Goal: Task Accomplishment & Management: Use online tool/utility

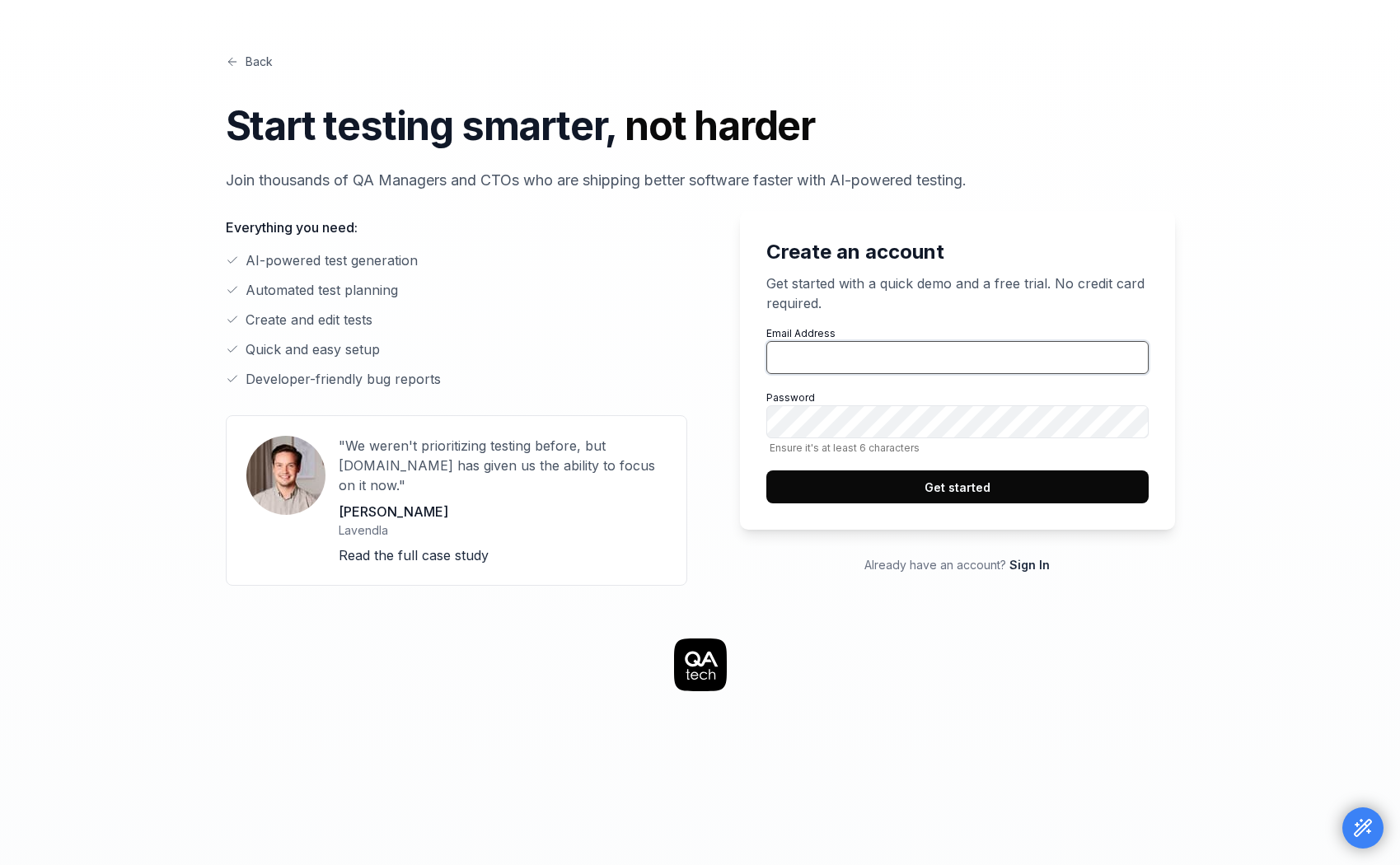
click at [812, 355] on input "Email Address" at bounding box center [958, 358] width 383 height 33
type input "[EMAIL_ADDRESS][DOMAIN_NAME]"
click at [1007, 484] on button "Get started" at bounding box center [958, 487] width 383 height 33
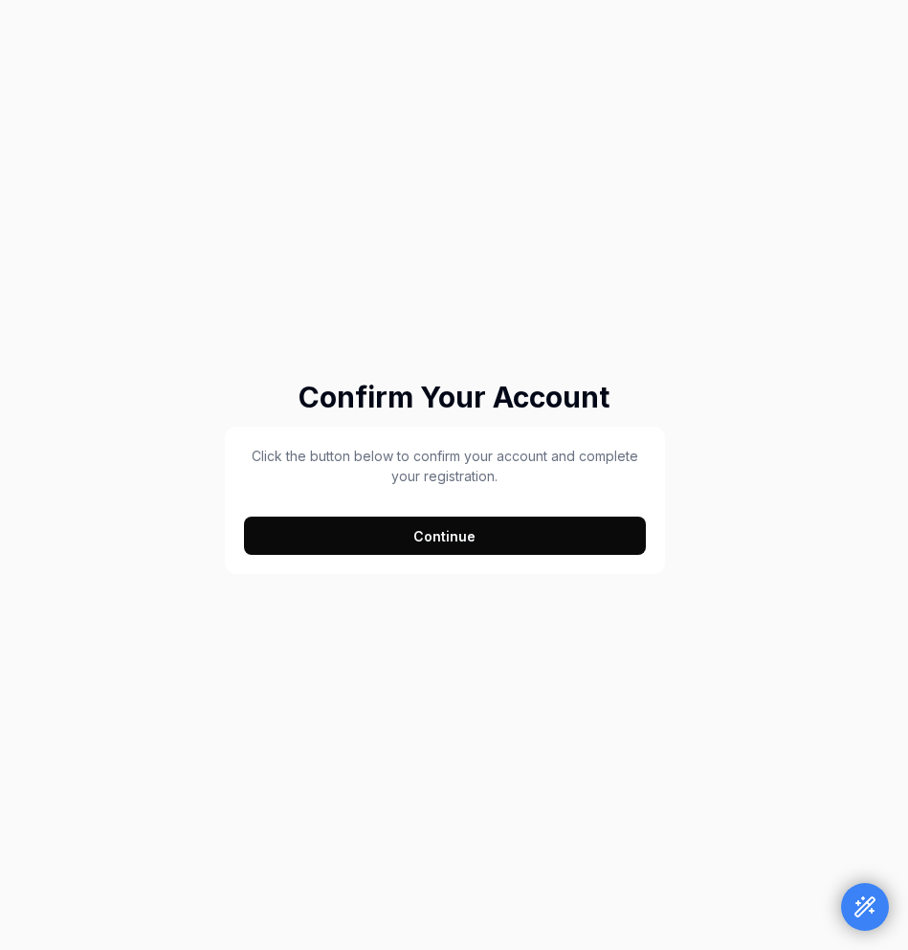
click at [389, 537] on button "Continue" at bounding box center [445, 536] width 403 height 38
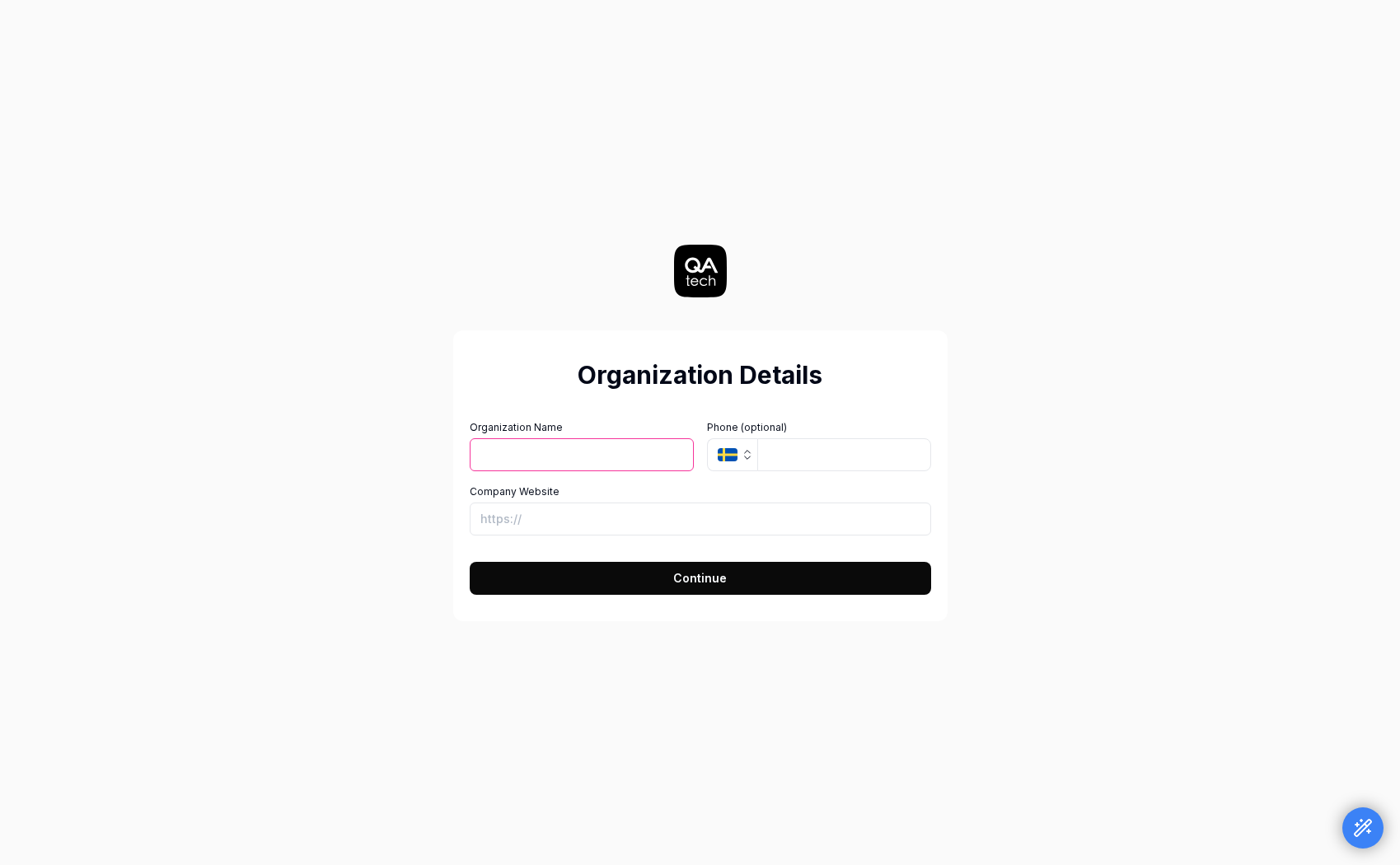
click at [553, 383] on h2 "Organization Details" at bounding box center [700, 375] width 462 height 37
click at [542, 468] on input "Organization Name" at bounding box center [582, 455] width 224 height 33
click at [526, 455] on input "Organization Name" at bounding box center [582, 455] width 224 height 33
type input "NaturalWrite"
click at [727, 455] on icon "button" at bounding box center [727, 453] width 20 height 13
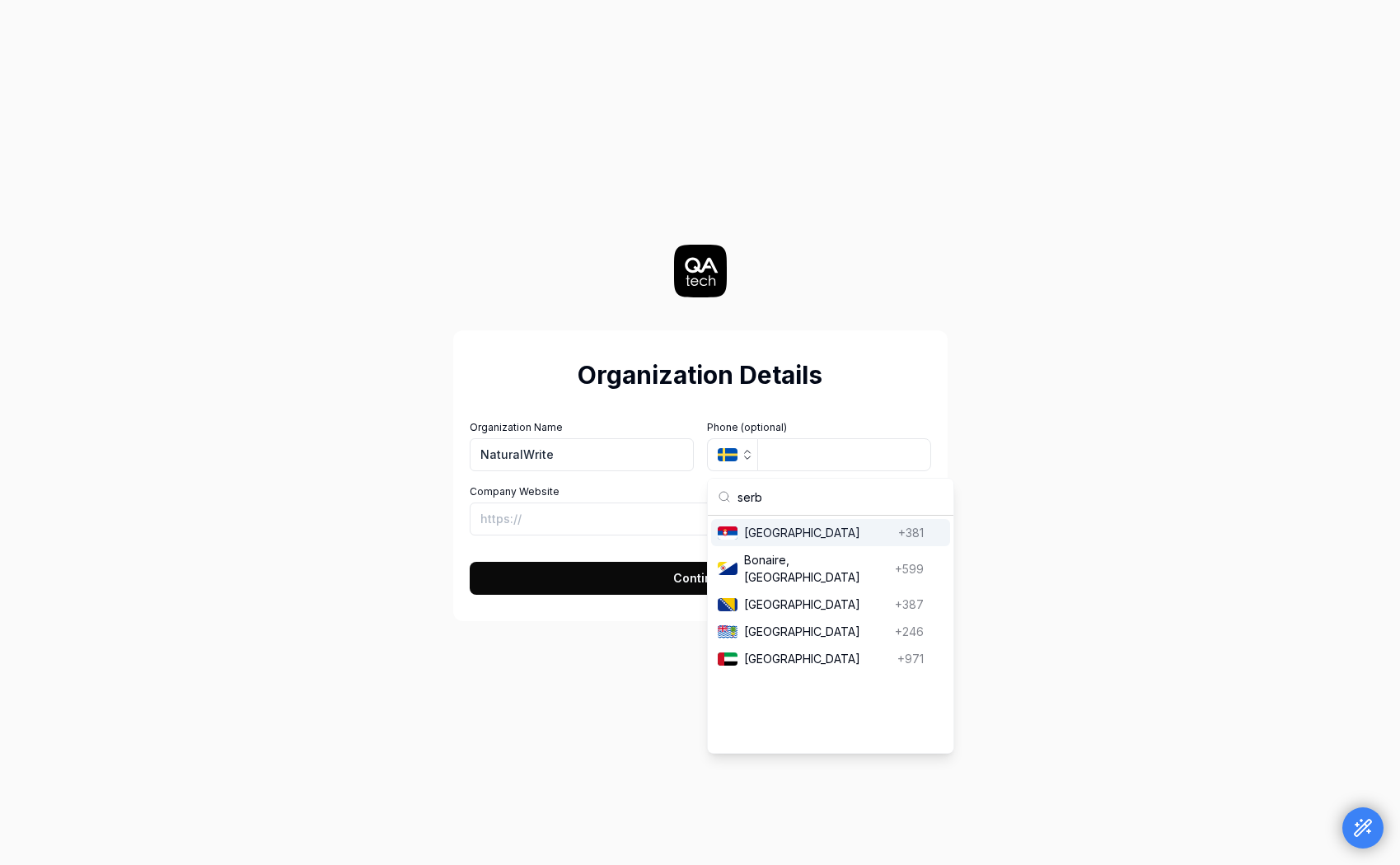
type input "serb"
click at [762, 533] on span "Serbia" at bounding box center [818, 532] width 147 height 17
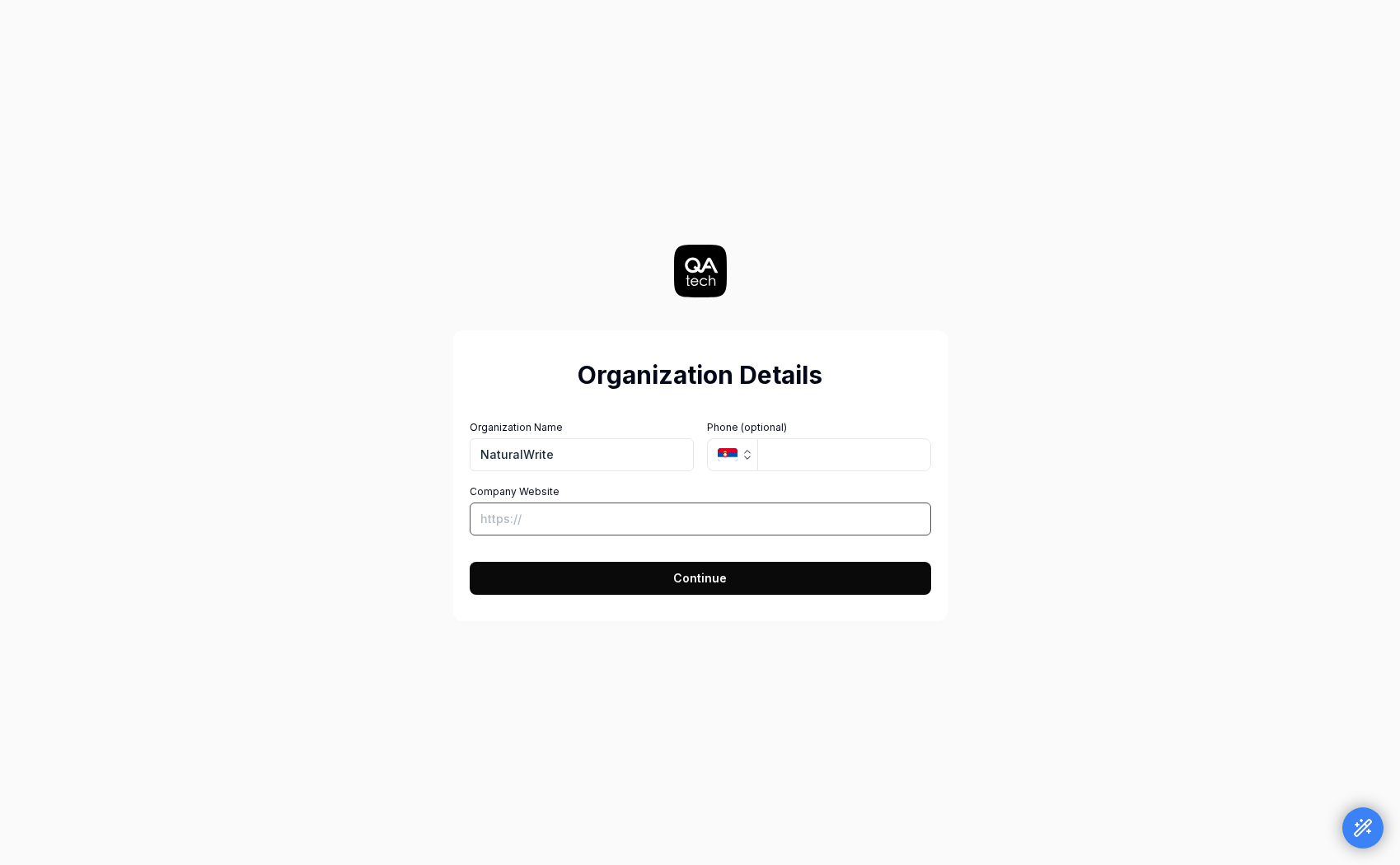
click at [636, 520] on input "Company Website" at bounding box center [700, 519] width 462 height 33
type input "[URL][DOMAIN_NAME]"
click at [668, 575] on button "Continue" at bounding box center [700, 578] width 462 height 33
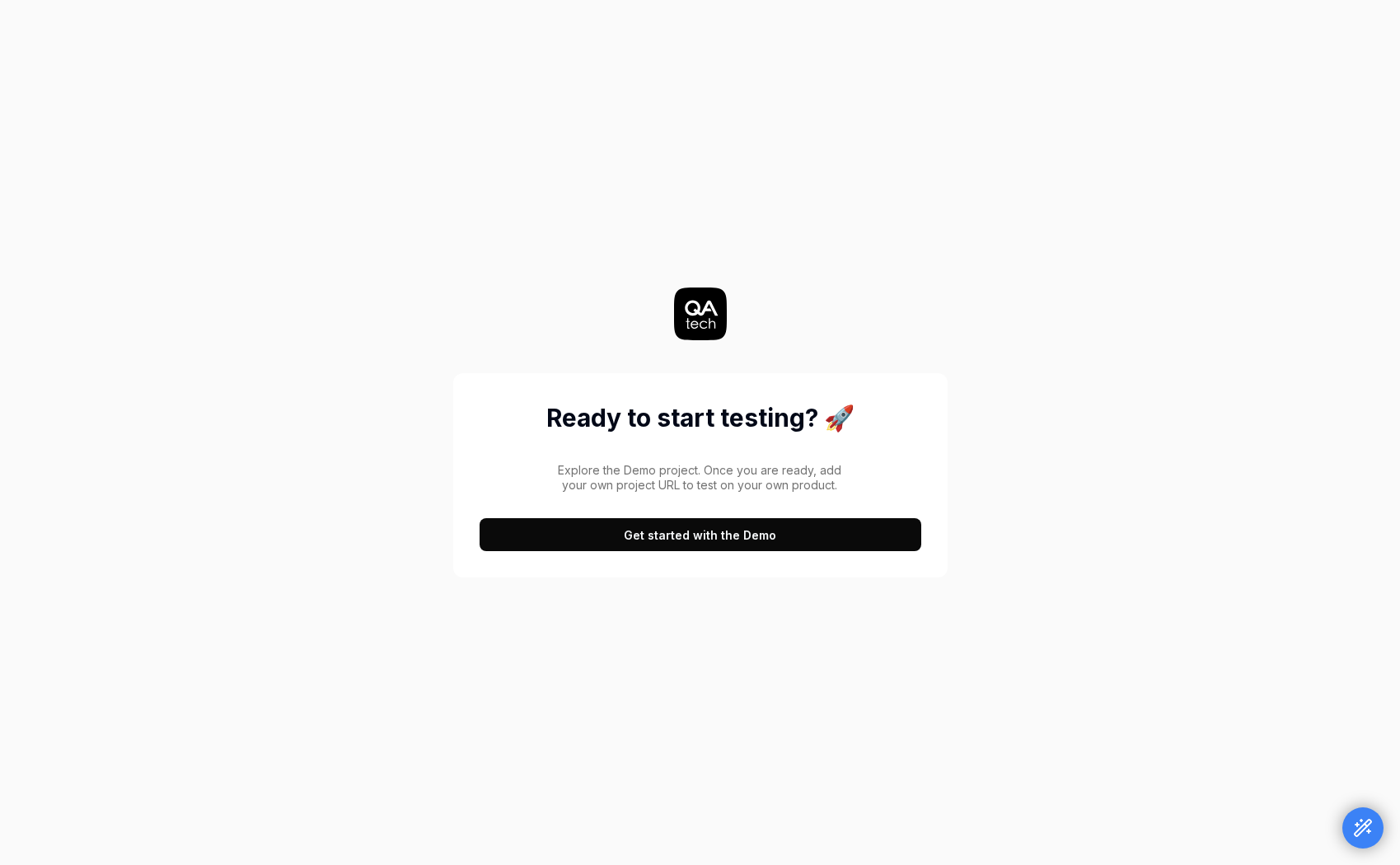
click at [604, 533] on button "Get started with the Demo" at bounding box center [700, 535] width 442 height 33
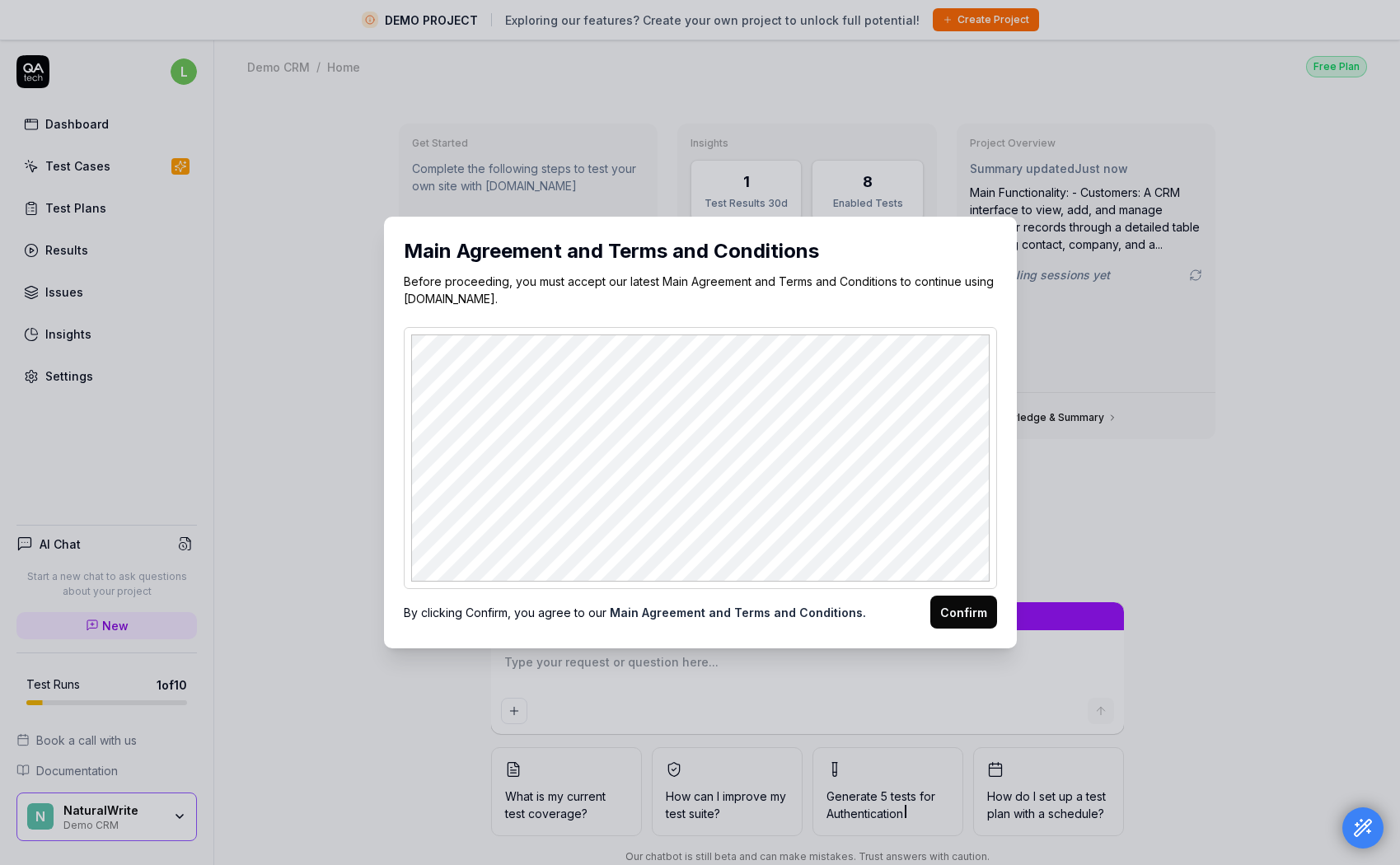
click at [781, 612] on button "Confirm" at bounding box center [963, 613] width 66 height 33
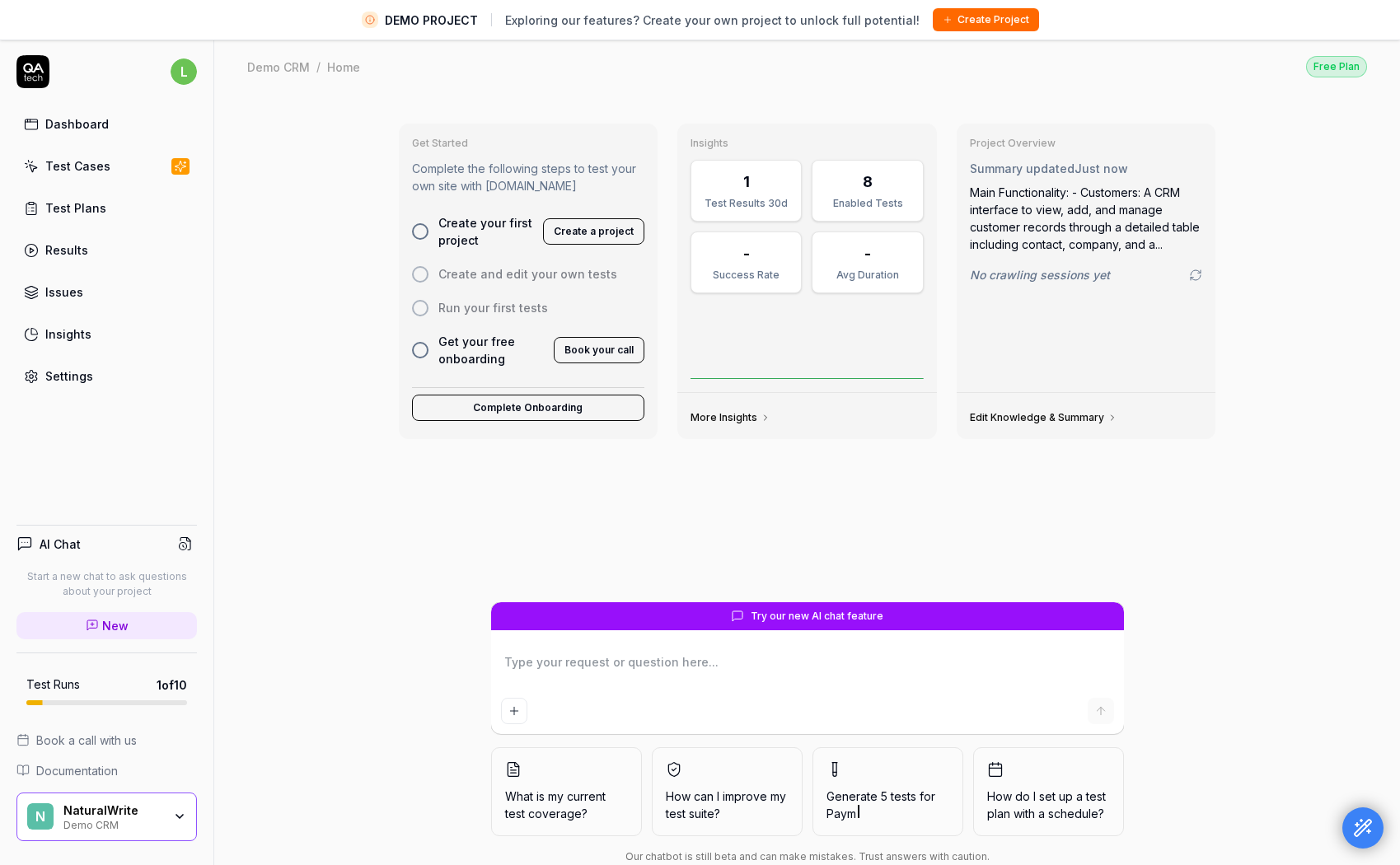
click at [575, 227] on button "Create a project" at bounding box center [594, 231] width 102 height 27
type textarea "*"
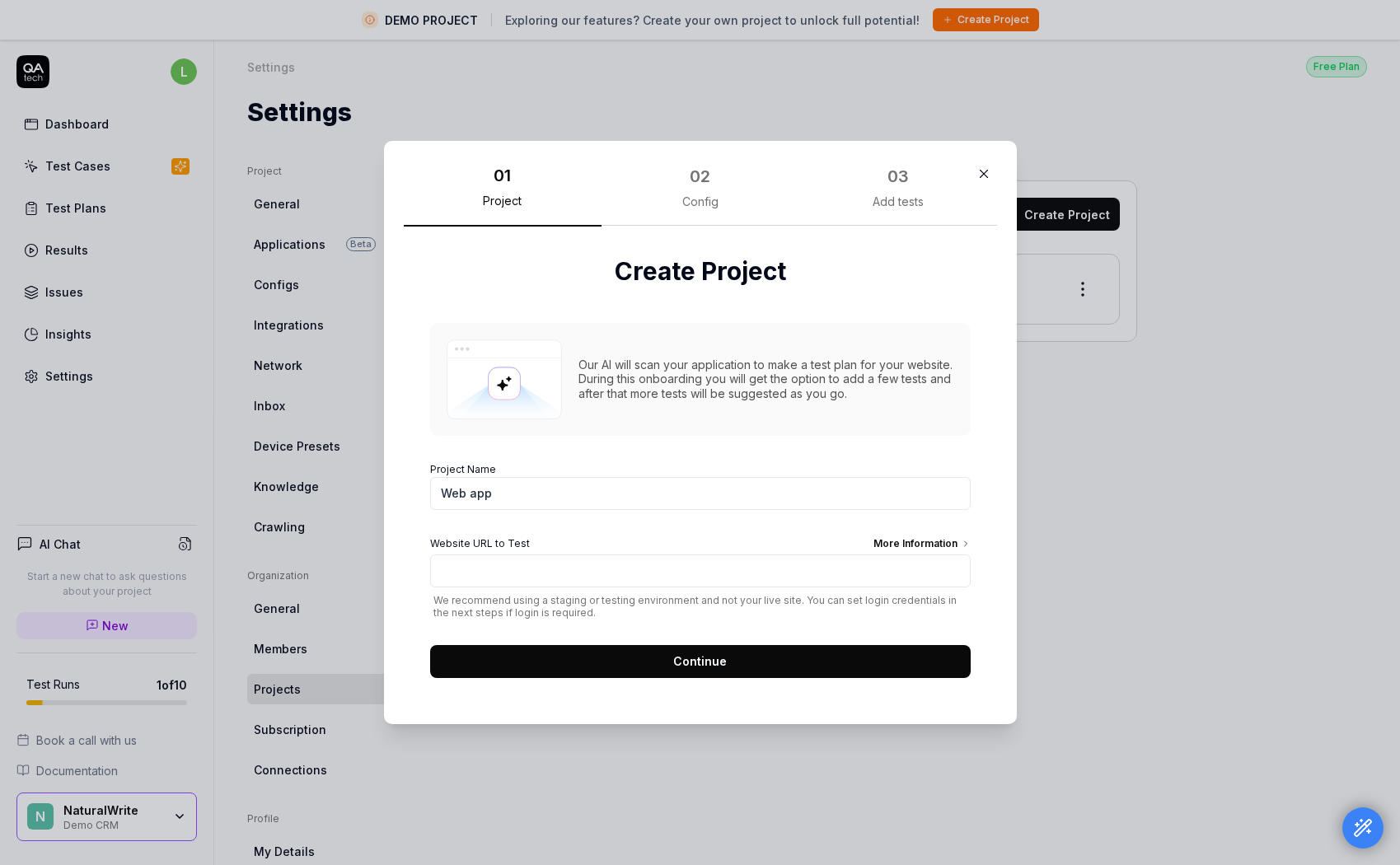
drag, startPoint x: 982, startPoint y: 177, endPoint x: 876, endPoint y: 177, distance: 106.0
click at [982, 177] on icon "button" at bounding box center [983, 173] width 15 height 15
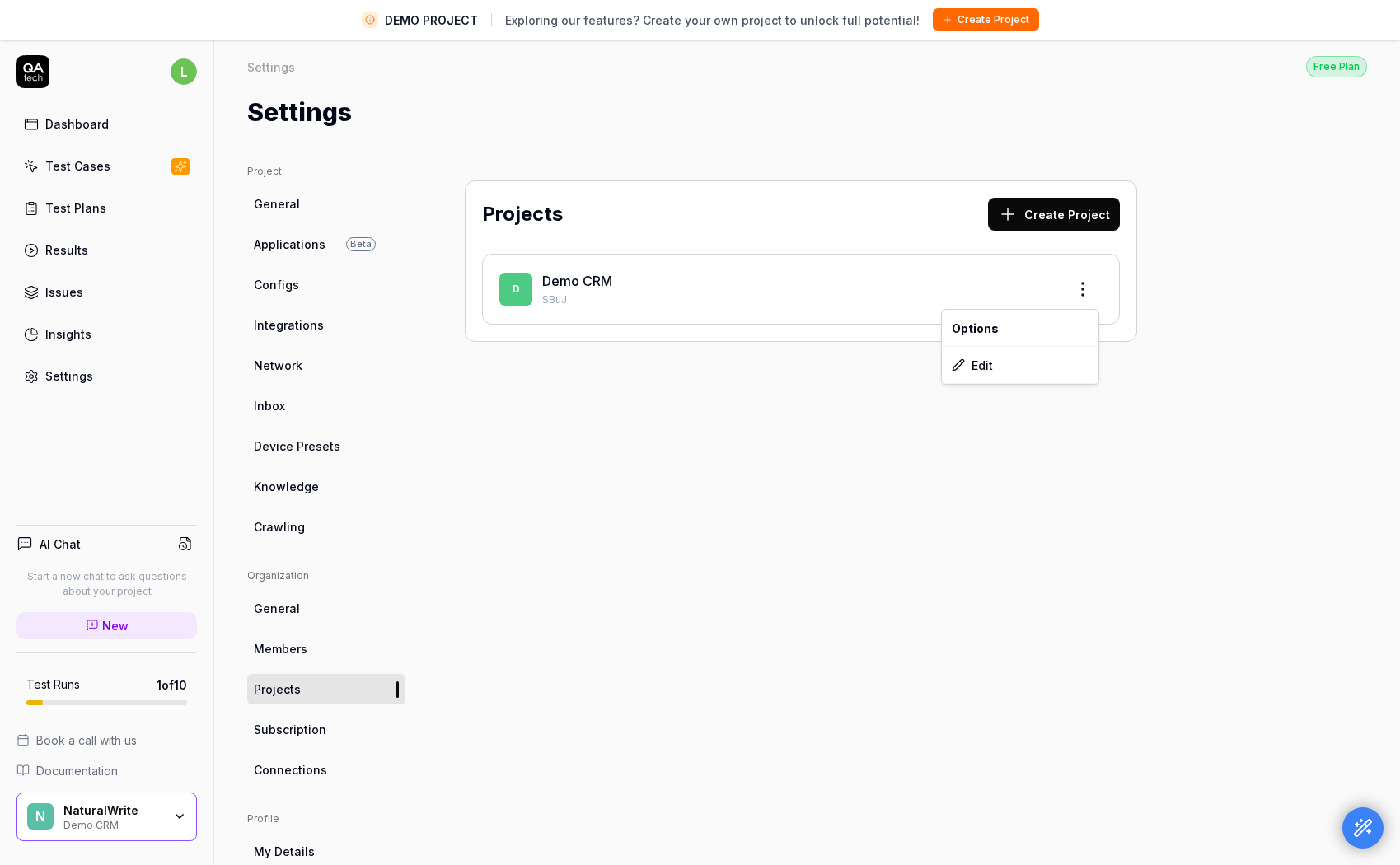
click at [1091, 290] on html "DEMO PROJECT Exploring our features? Create your own project to unlock full pot…" at bounding box center [700, 451] width 1400 height 904
click at [1006, 362] on div "Edit" at bounding box center [1020, 365] width 157 height 36
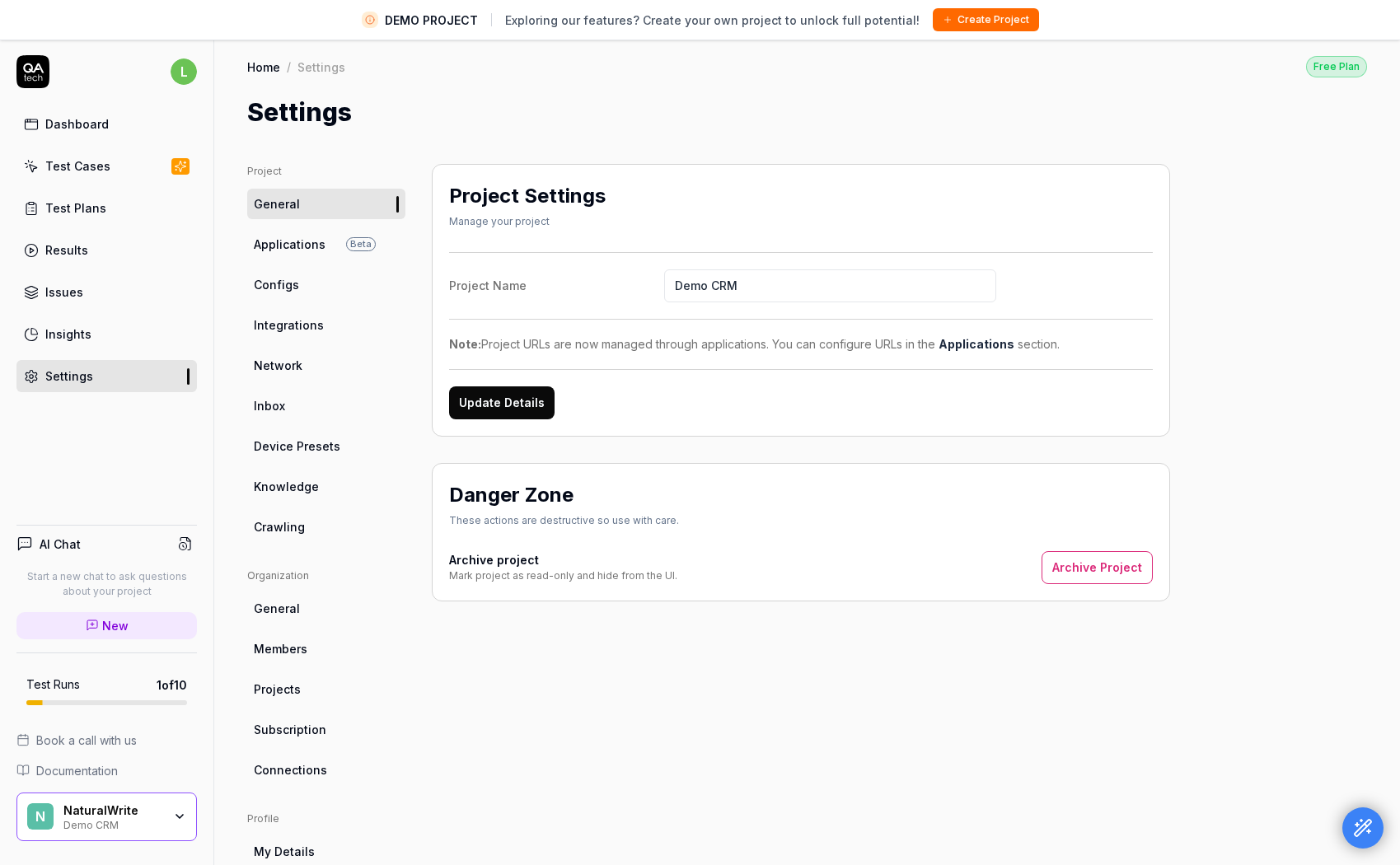
click at [1098, 570] on button "Archive Project" at bounding box center [1097, 568] width 111 height 33
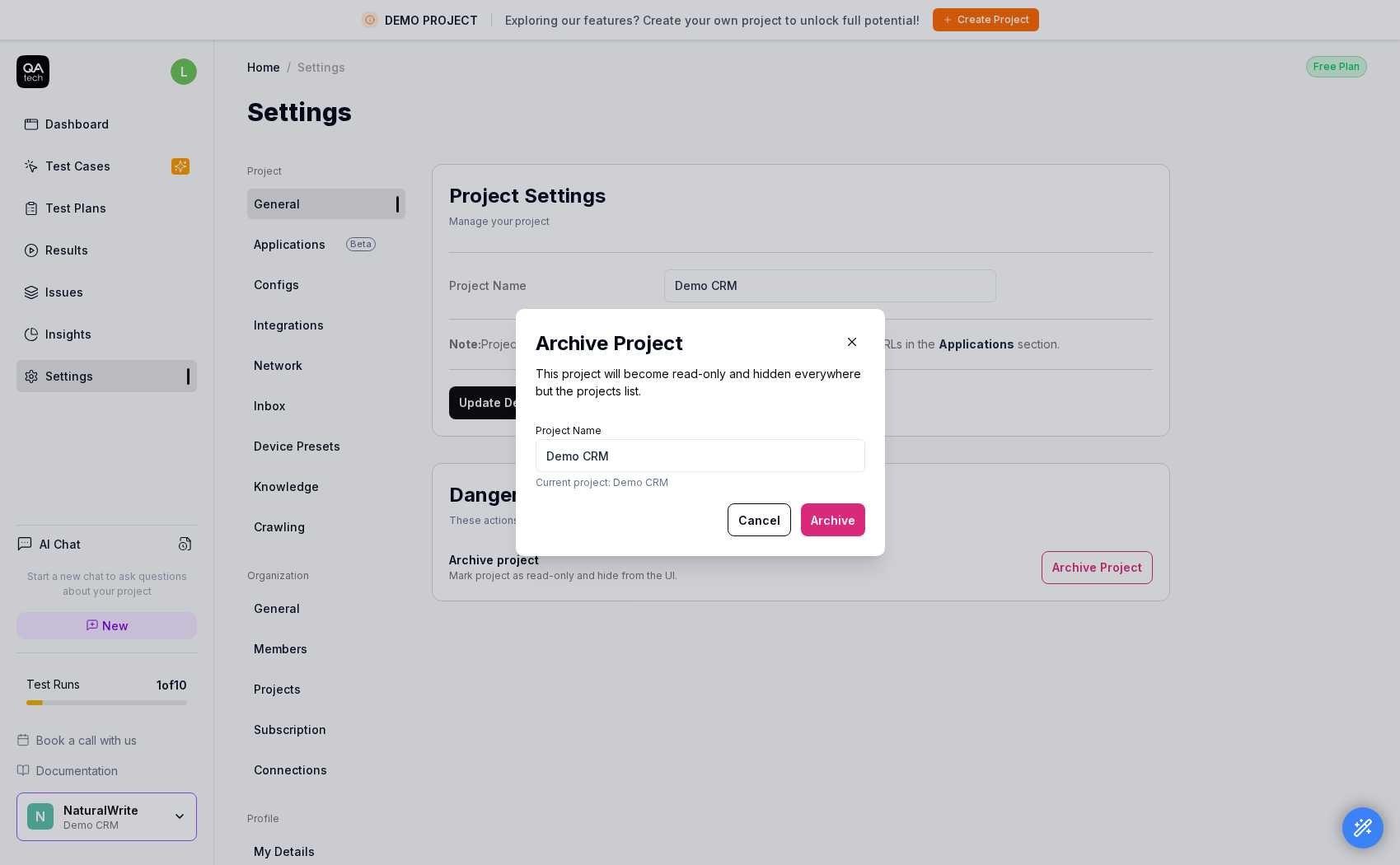
type input "Demo CRM"
drag, startPoint x: 847, startPoint y: 531, endPoint x: 836, endPoint y: 528, distance: 11.4
click at [847, 531] on button "Archive" at bounding box center [833, 520] width 65 height 33
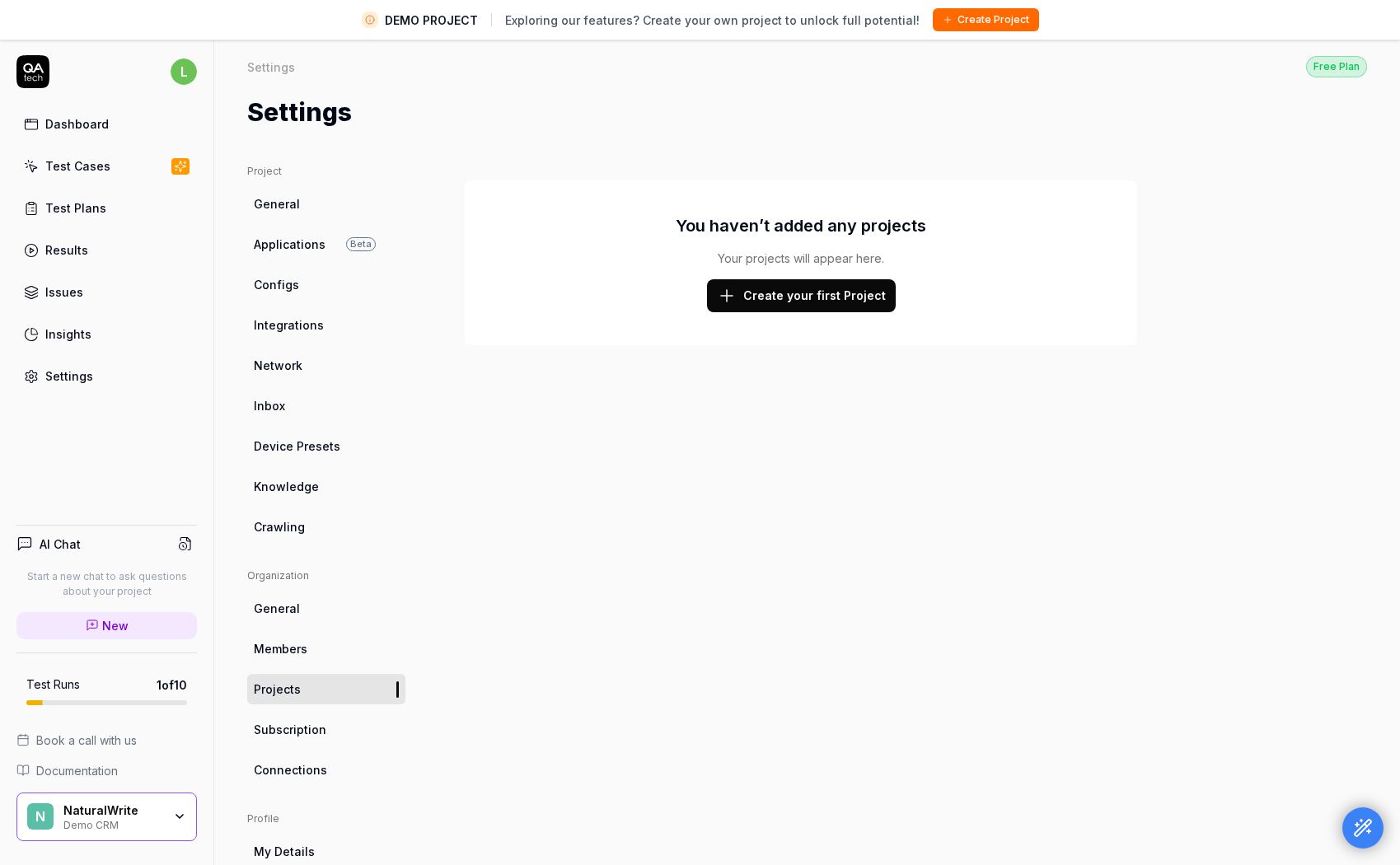
click at [779, 292] on button "Create your first Project" at bounding box center [801, 296] width 189 height 33
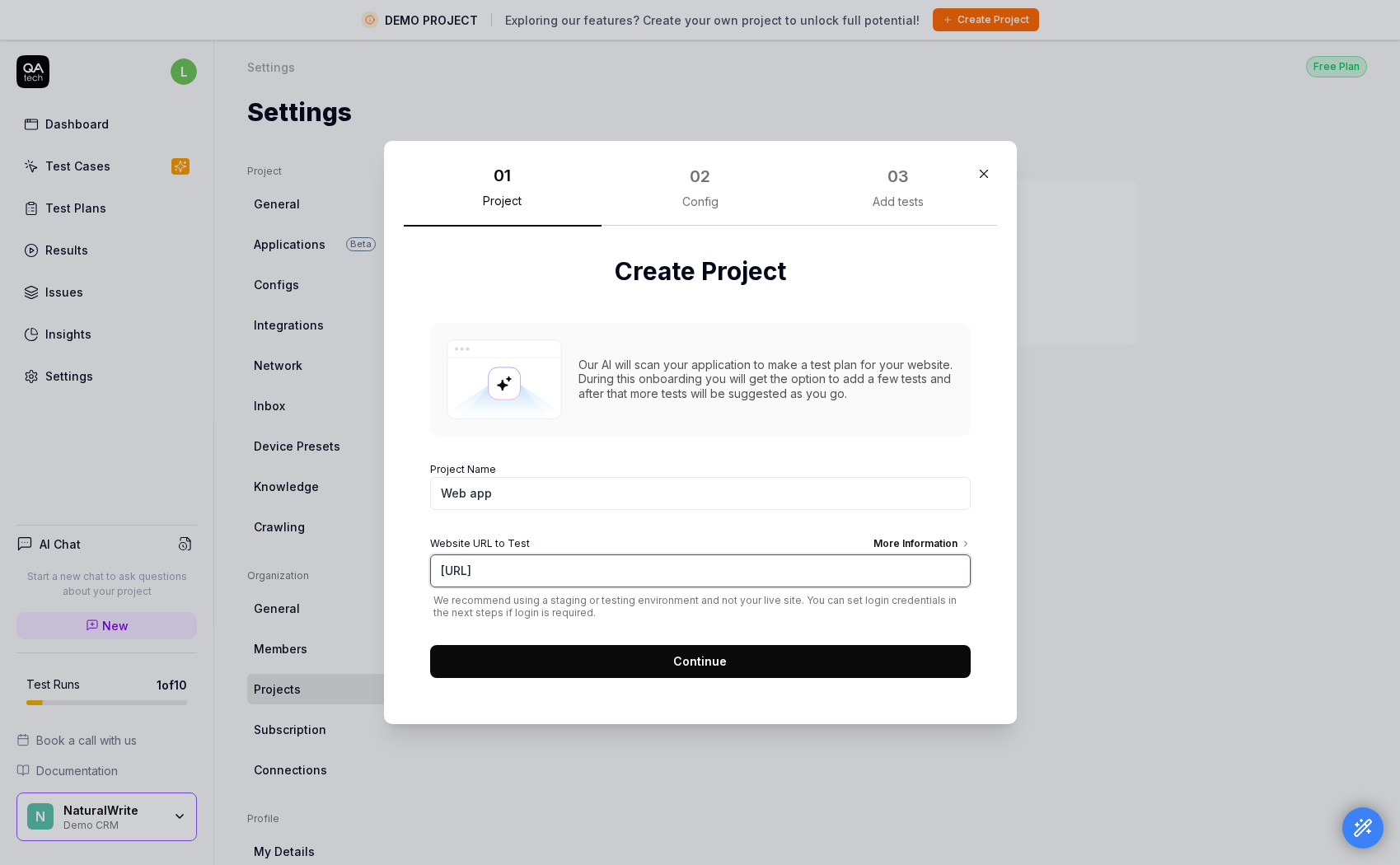
type input "https://naturalwrite.com"
click button "Continue" at bounding box center [700, 662] width 540 height 33
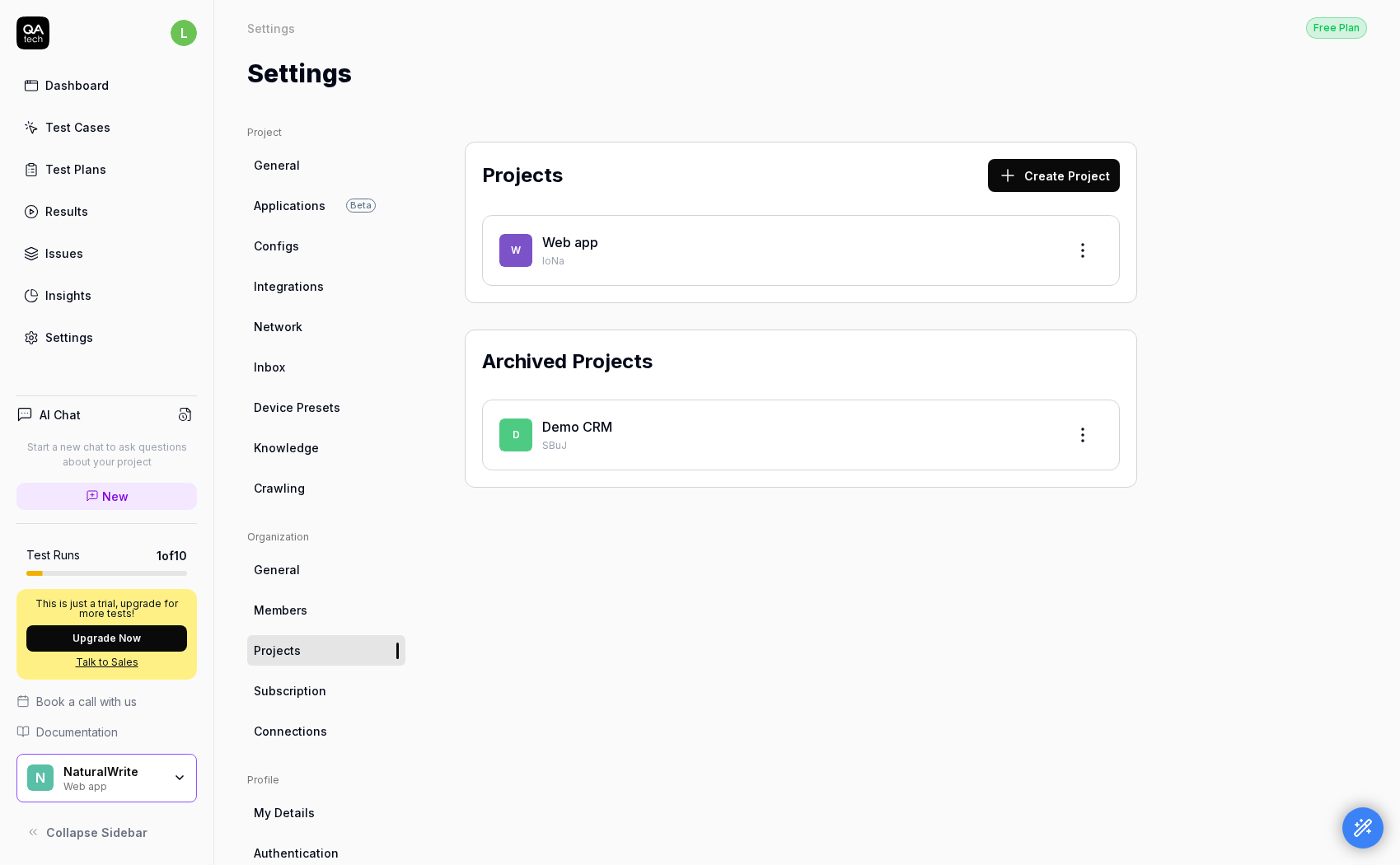
click at [585, 243] on link "Web app" at bounding box center [569, 242] width 56 height 16
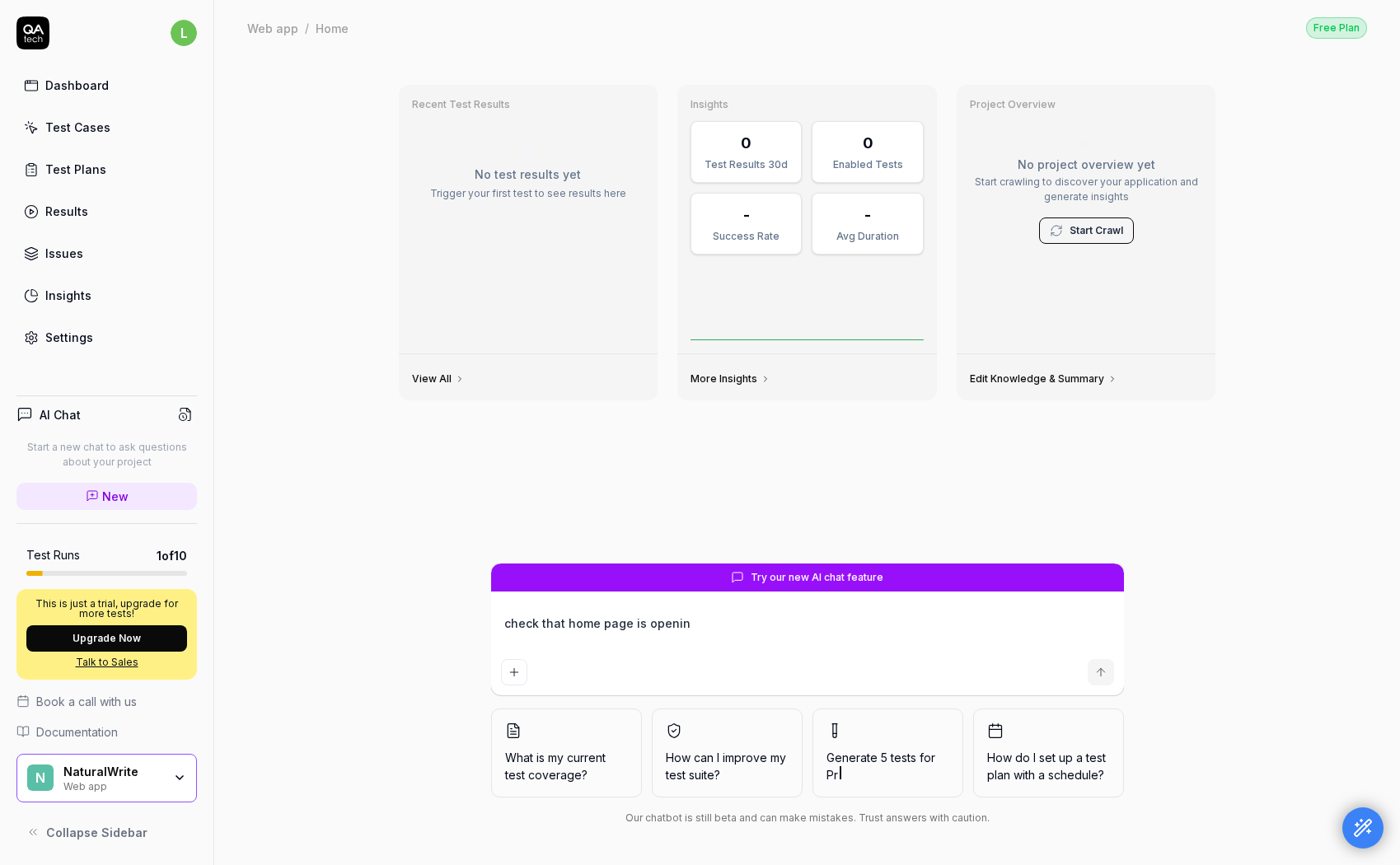
type textarea "check that home page is opening"
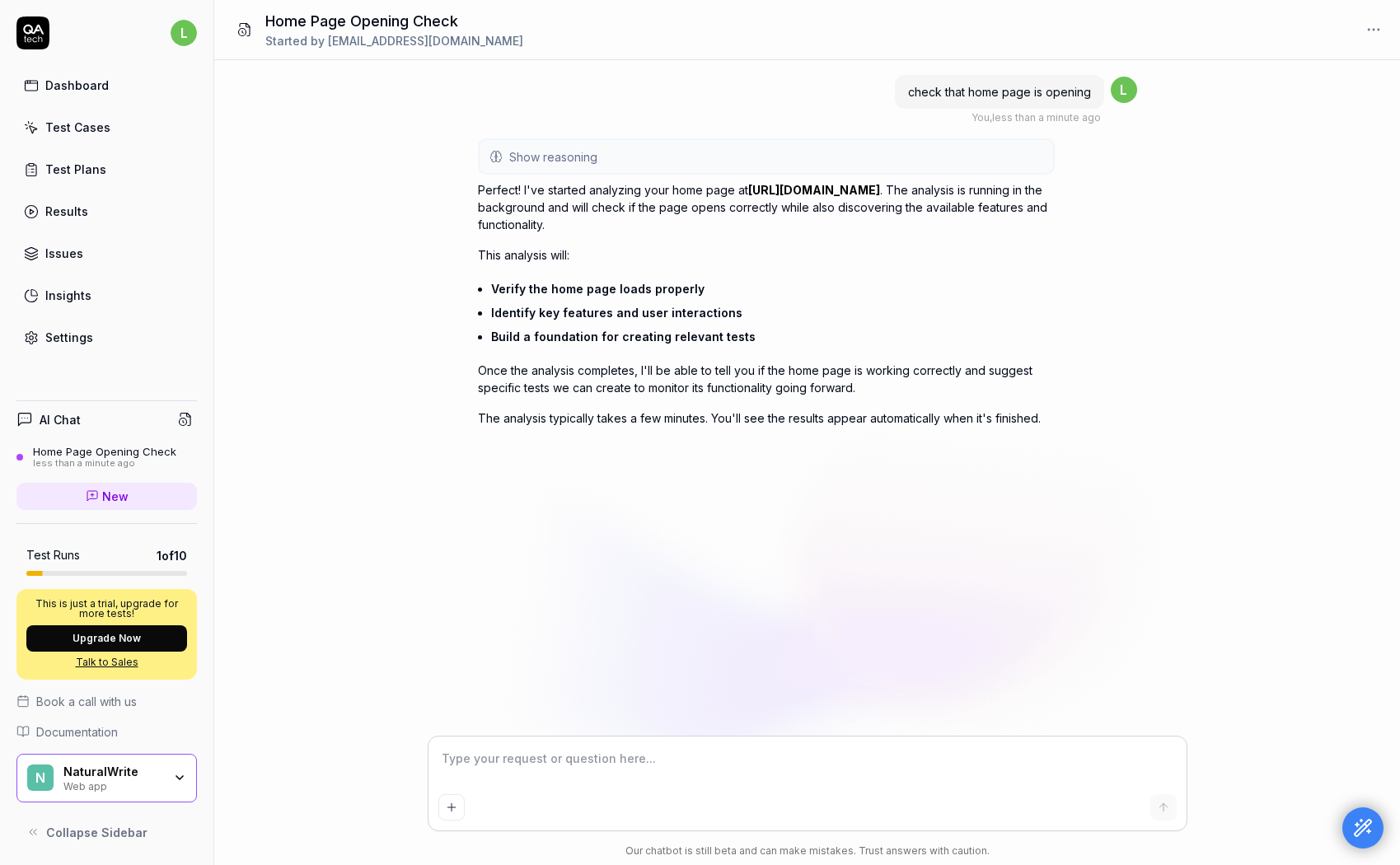
click at [74, 131] on div "Test Cases" at bounding box center [78, 128] width 65 height 17
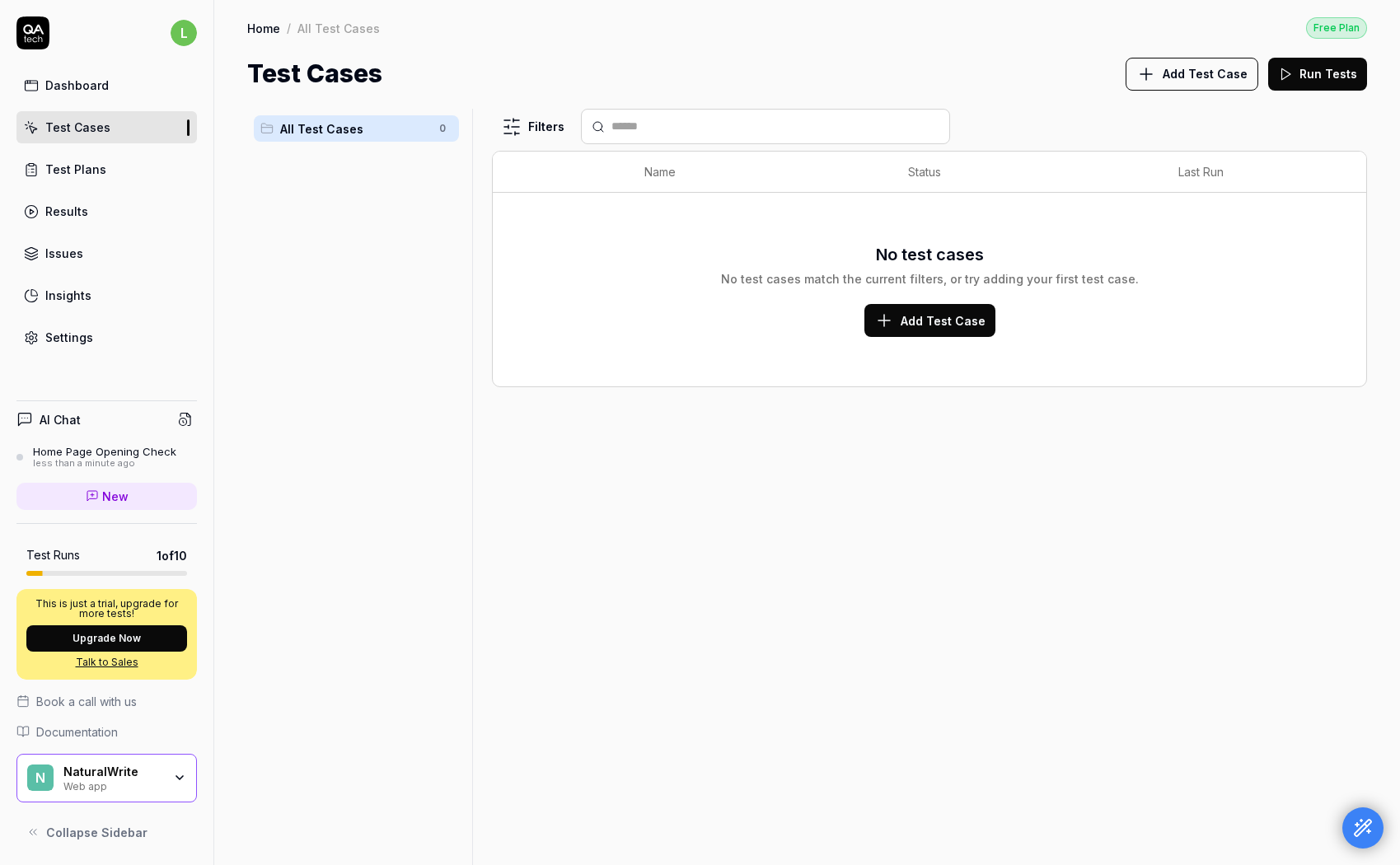
click at [918, 334] on button "Add Test Case" at bounding box center [930, 320] width 131 height 33
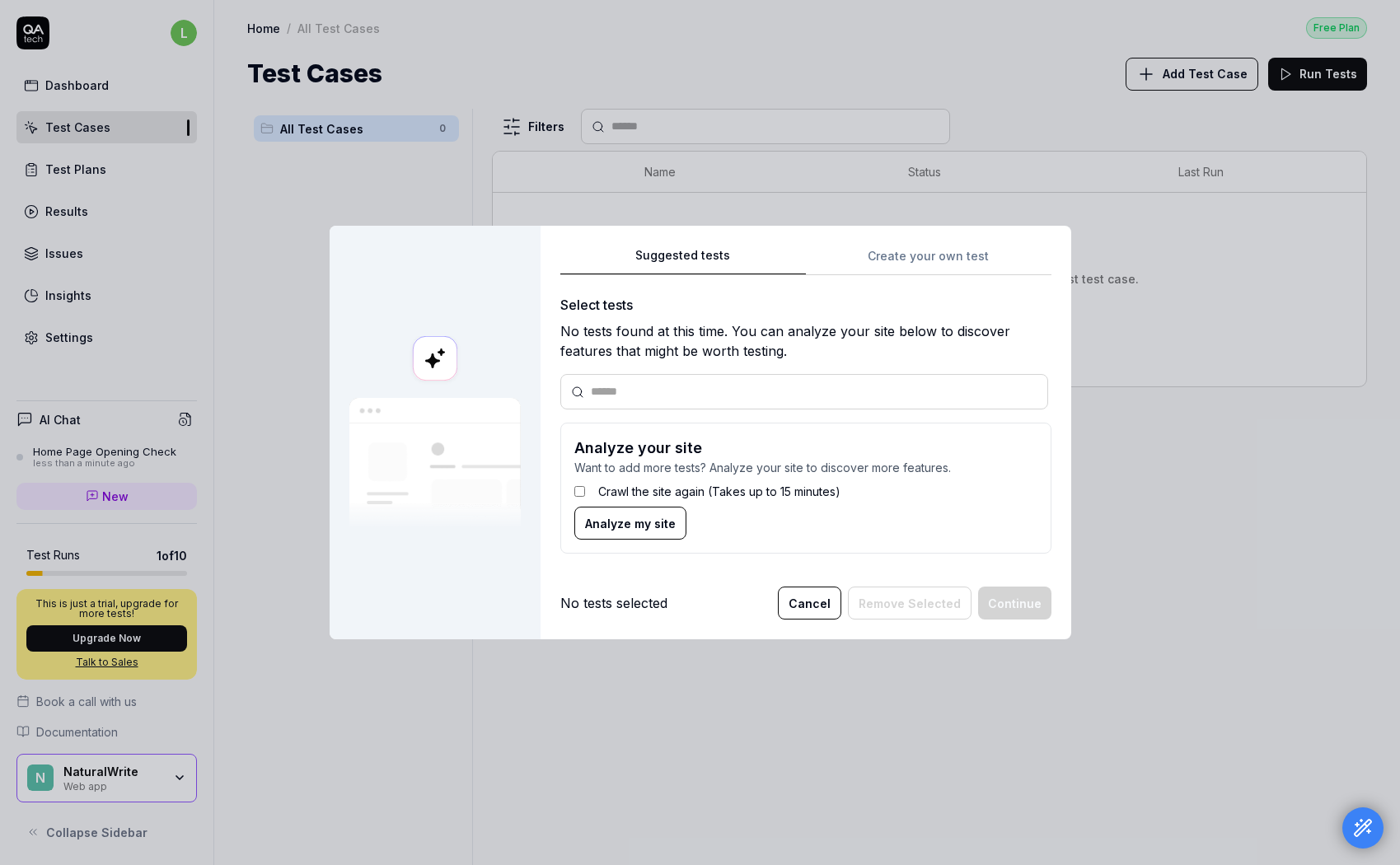
click at [967, 252] on div "Suggested tests Suggested tests Create your own test Select tests No tests foun…" at bounding box center [700, 432] width 1400 height 865
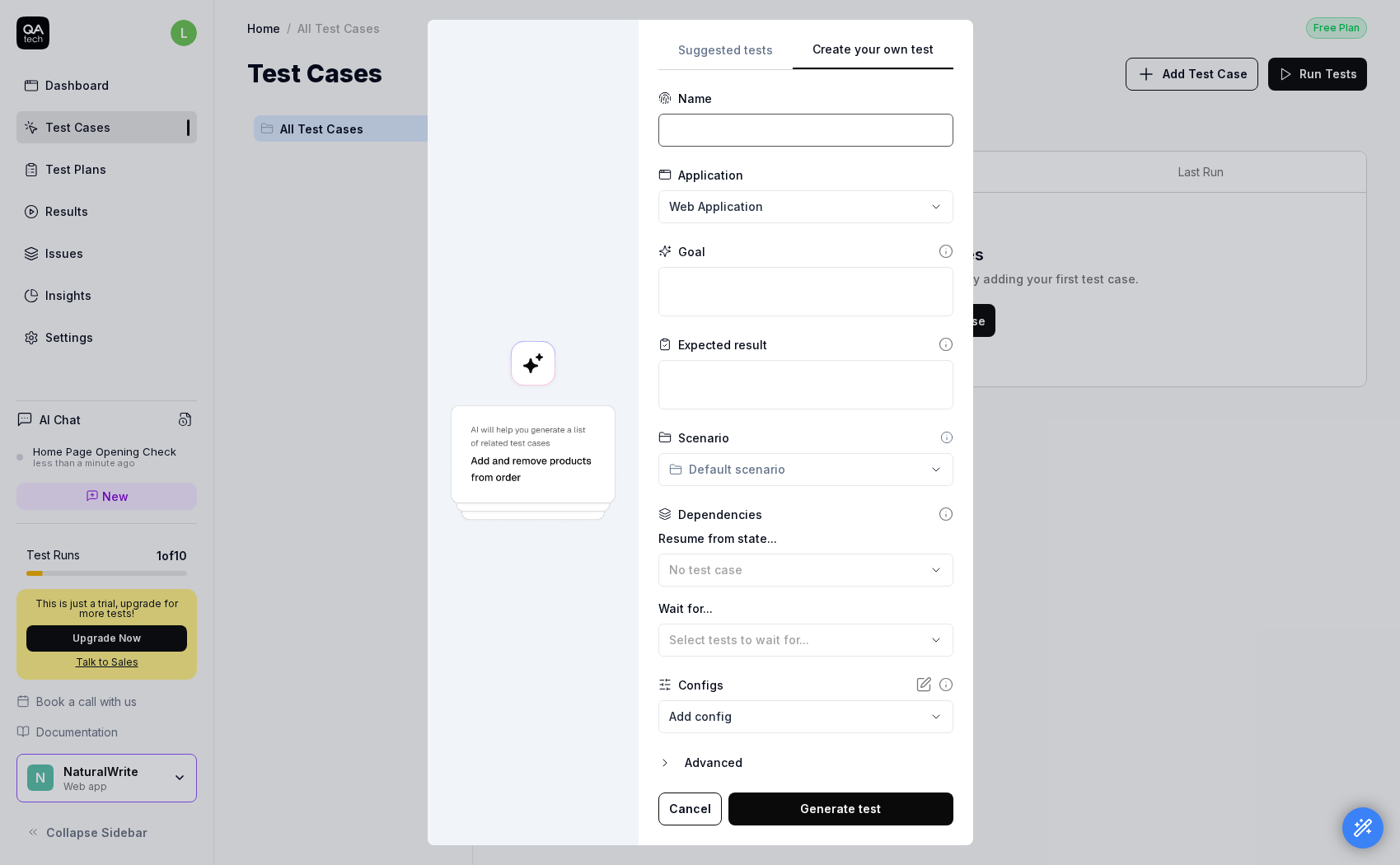
click at [711, 129] on input at bounding box center [806, 130] width 295 height 33
type input "Main page"
click at [737, 283] on textarea at bounding box center [806, 291] width 295 height 49
type textarea "Check that main page is opening"
click at [806, 391] on textarea at bounding box center [806, 384] width 295 height 49
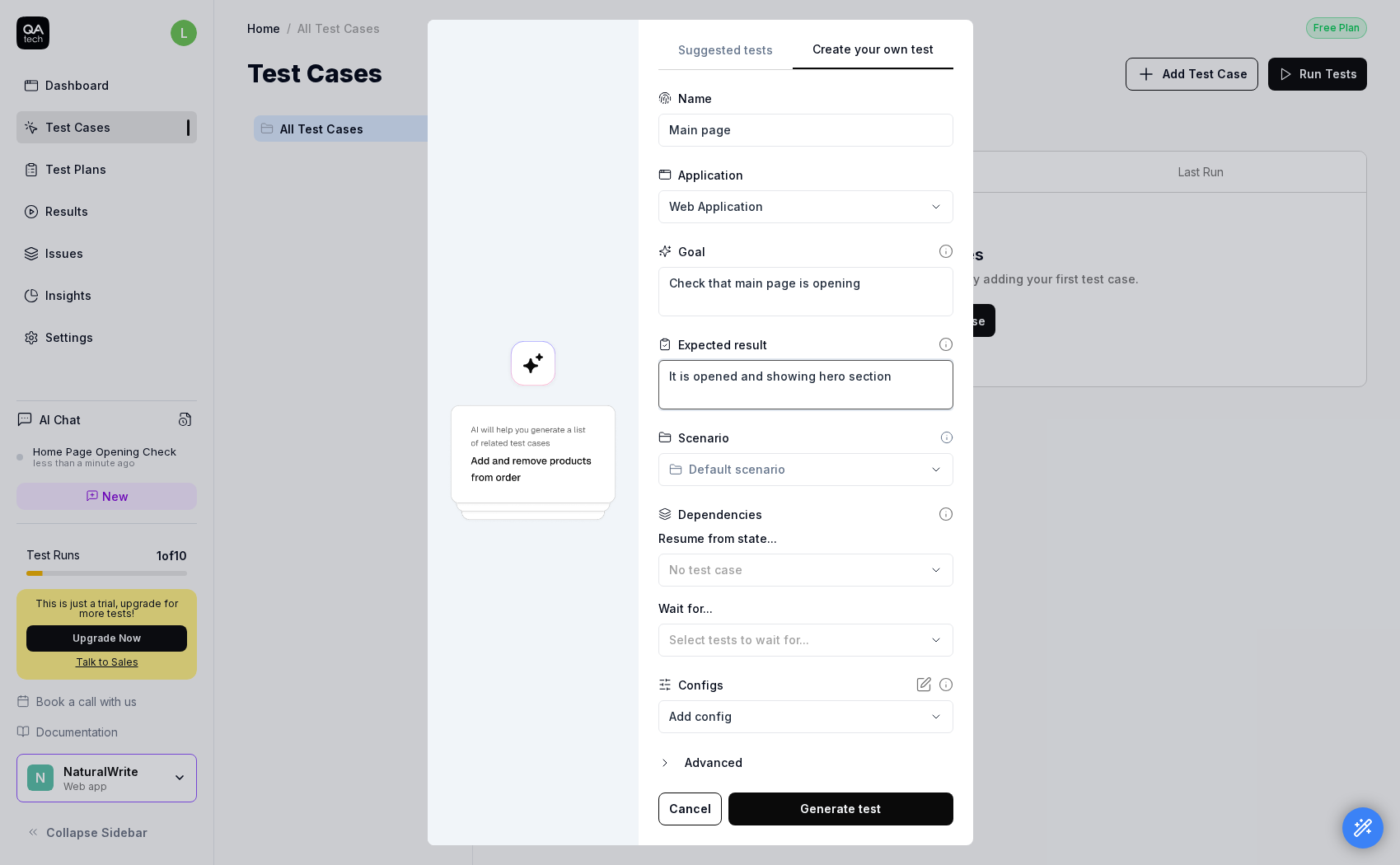
type textarea "It is opened and showing hero section"
click at [852, 641] on div "Select tests to wait for..." at bounding box center [798, 640] width 257 height 17
drag, startPoint x: 602, startPoint y: 599, endPoint x: 619, endPoint y: 600, distance: 17.0
click at [602, 599] on div at bounding box center [532, 432] width 211 height 825
click at [844, 817] on button "Generate test" at bounding box center [841, 809] width 225 height 33
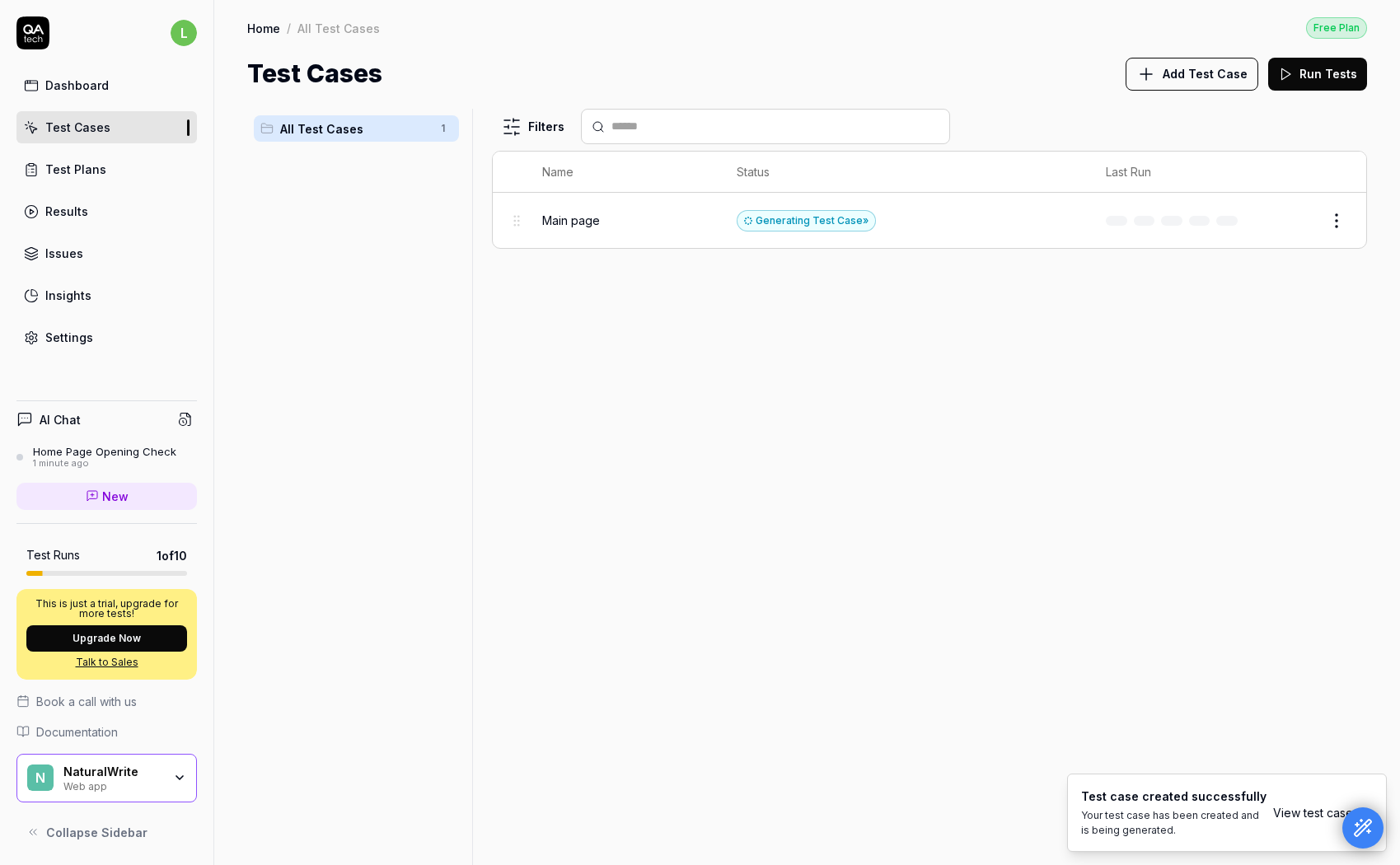
click at [581, 223] on span "Main page" at bounding box center [570, 221] width 58 height 17
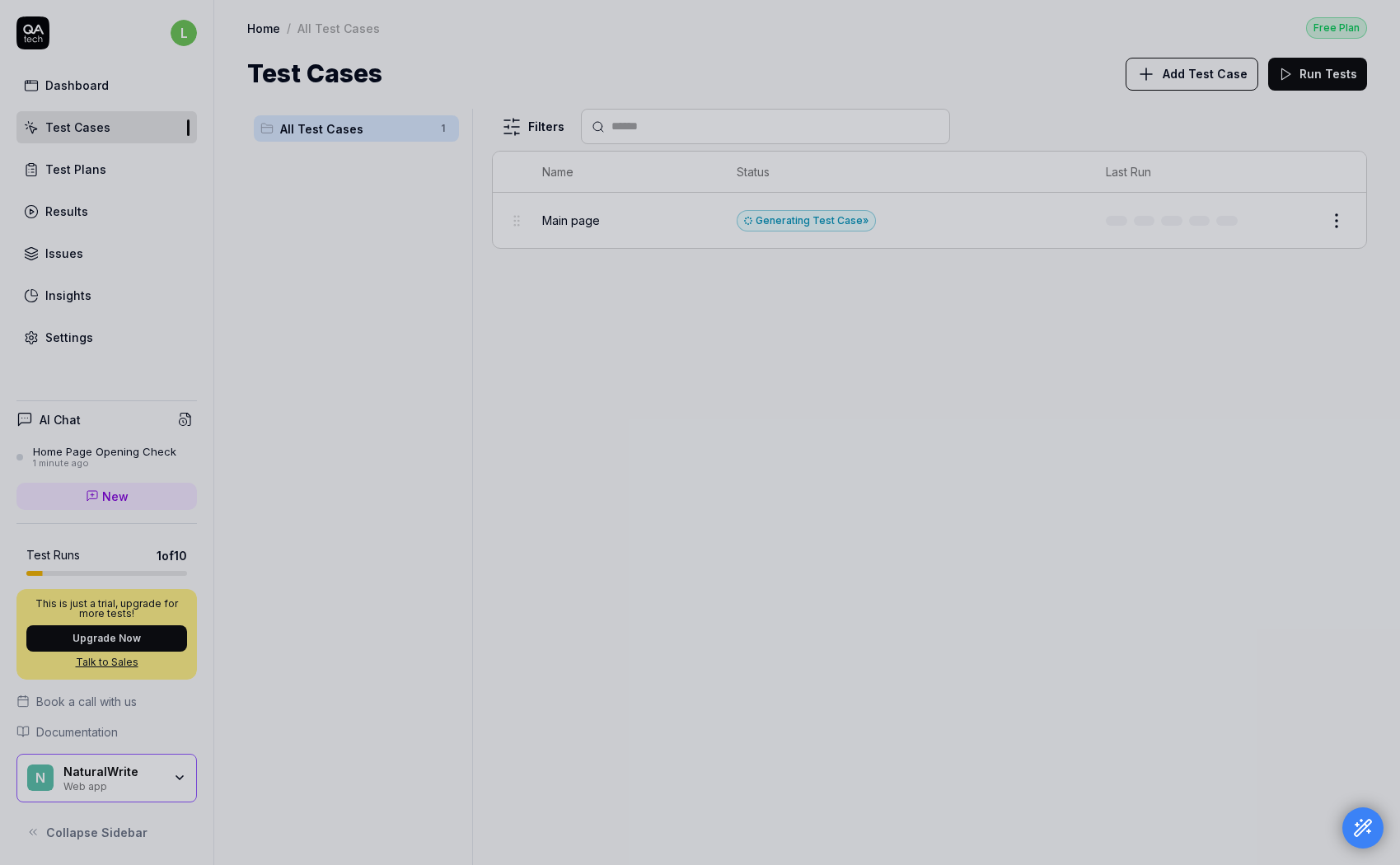
click at [822, 373] on div at bounding box center [700, 432] width 1400 height 865
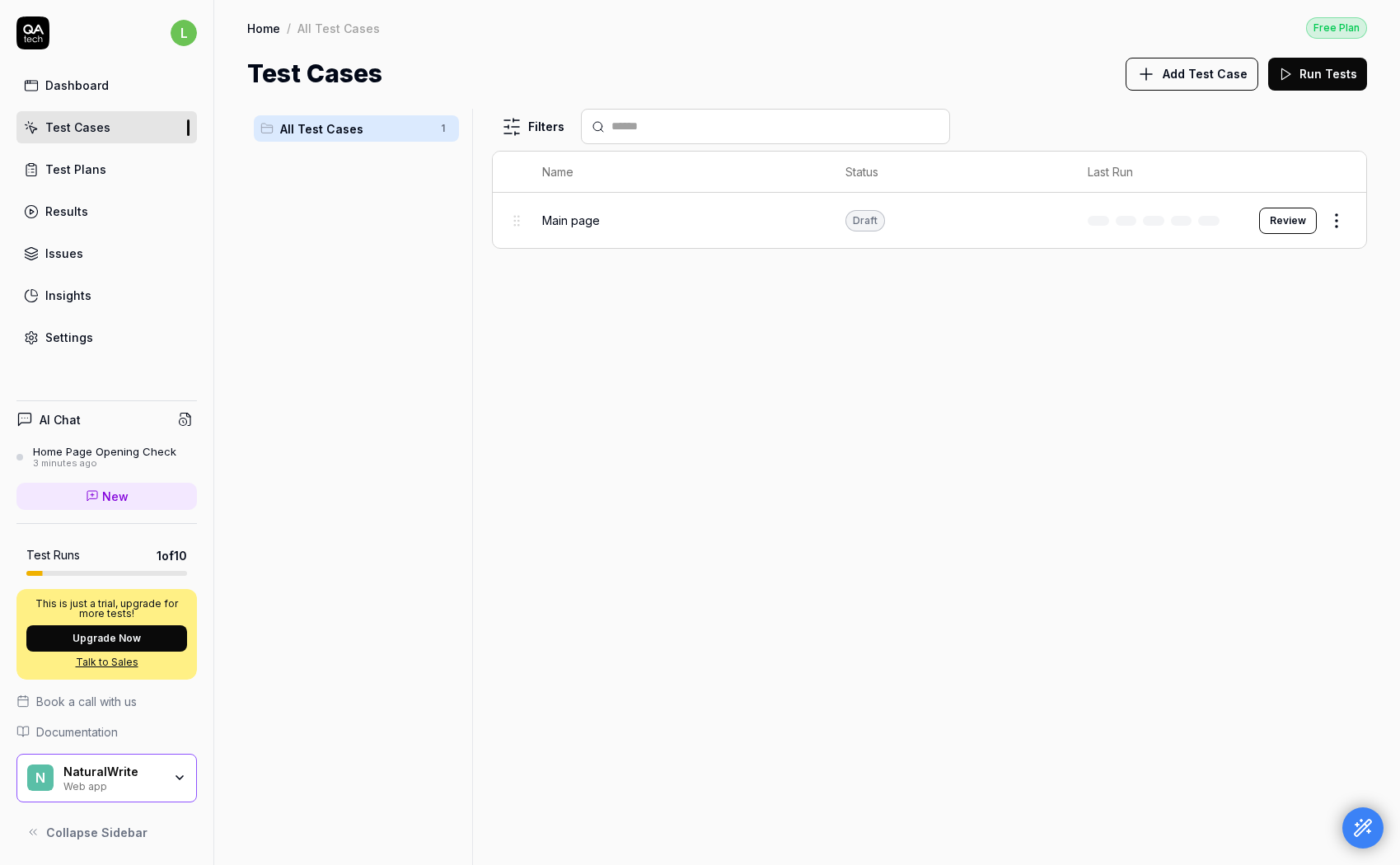
click at [1297, 218] on button "Review" at bounding box center [1288, 221] width 58 height 27
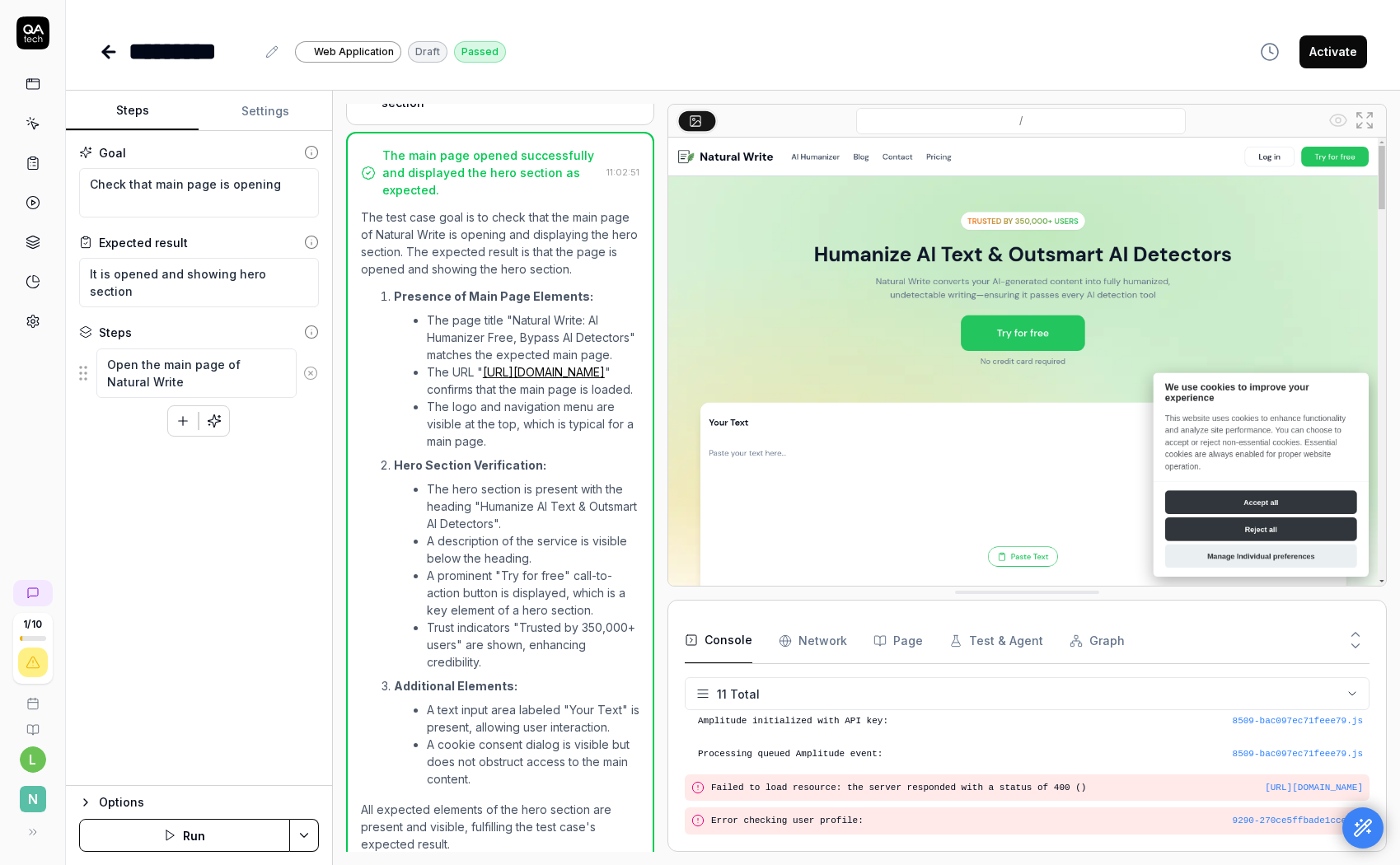
scroll to position [137, 0]
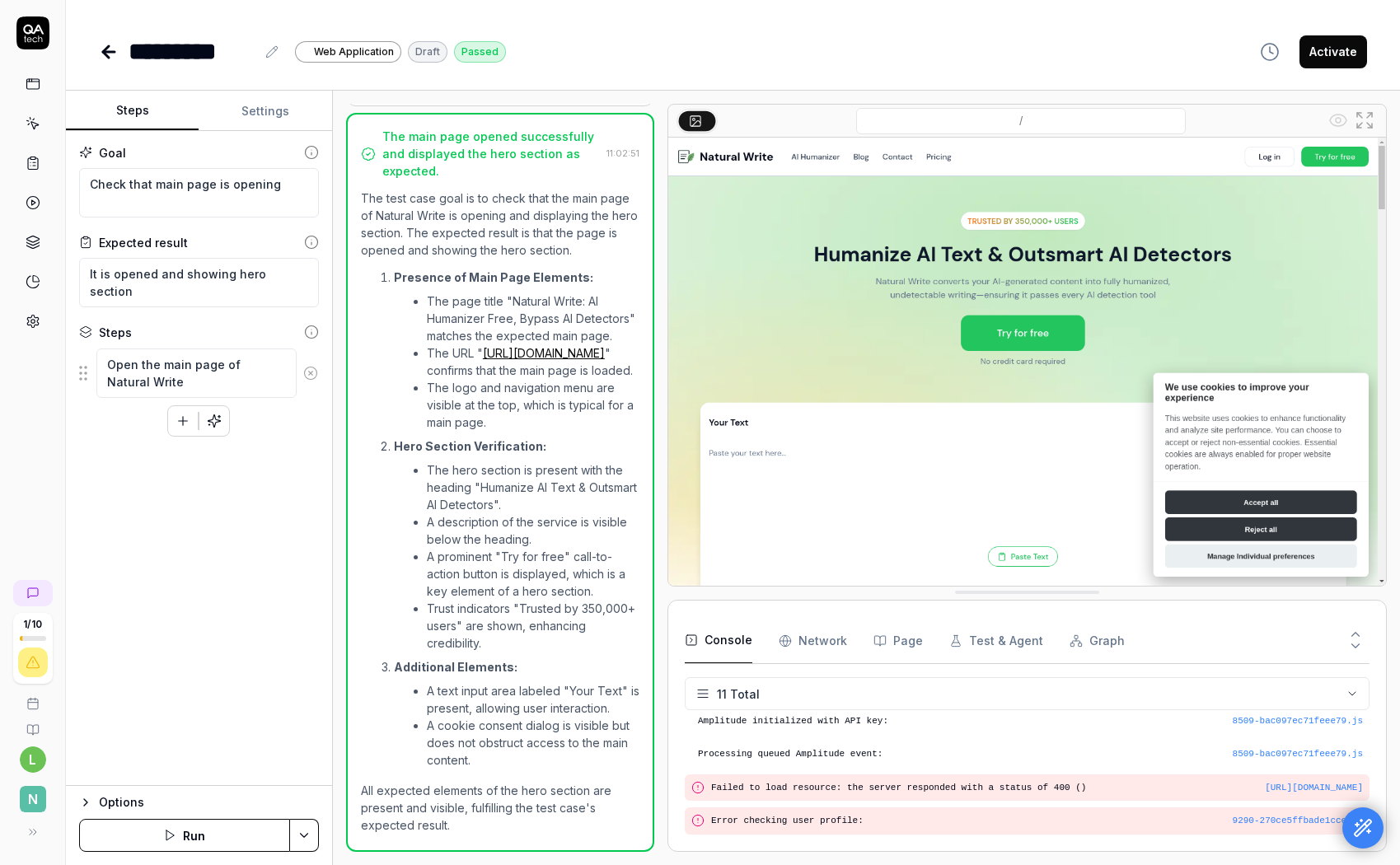
click at [225, 838] on button "Run" at bounding box center [184, 836] width 211 height 33
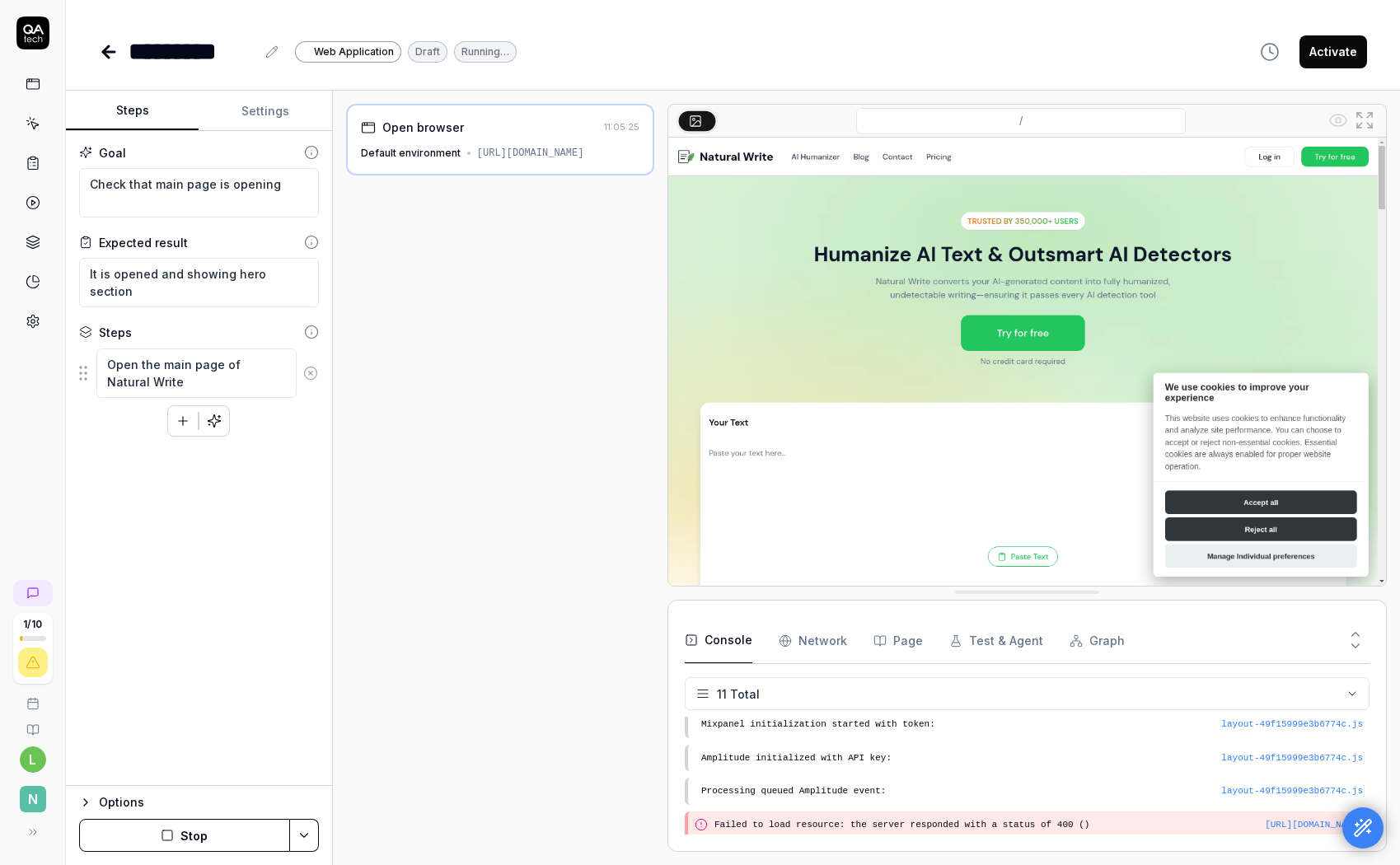
scroll to position [210, 0]
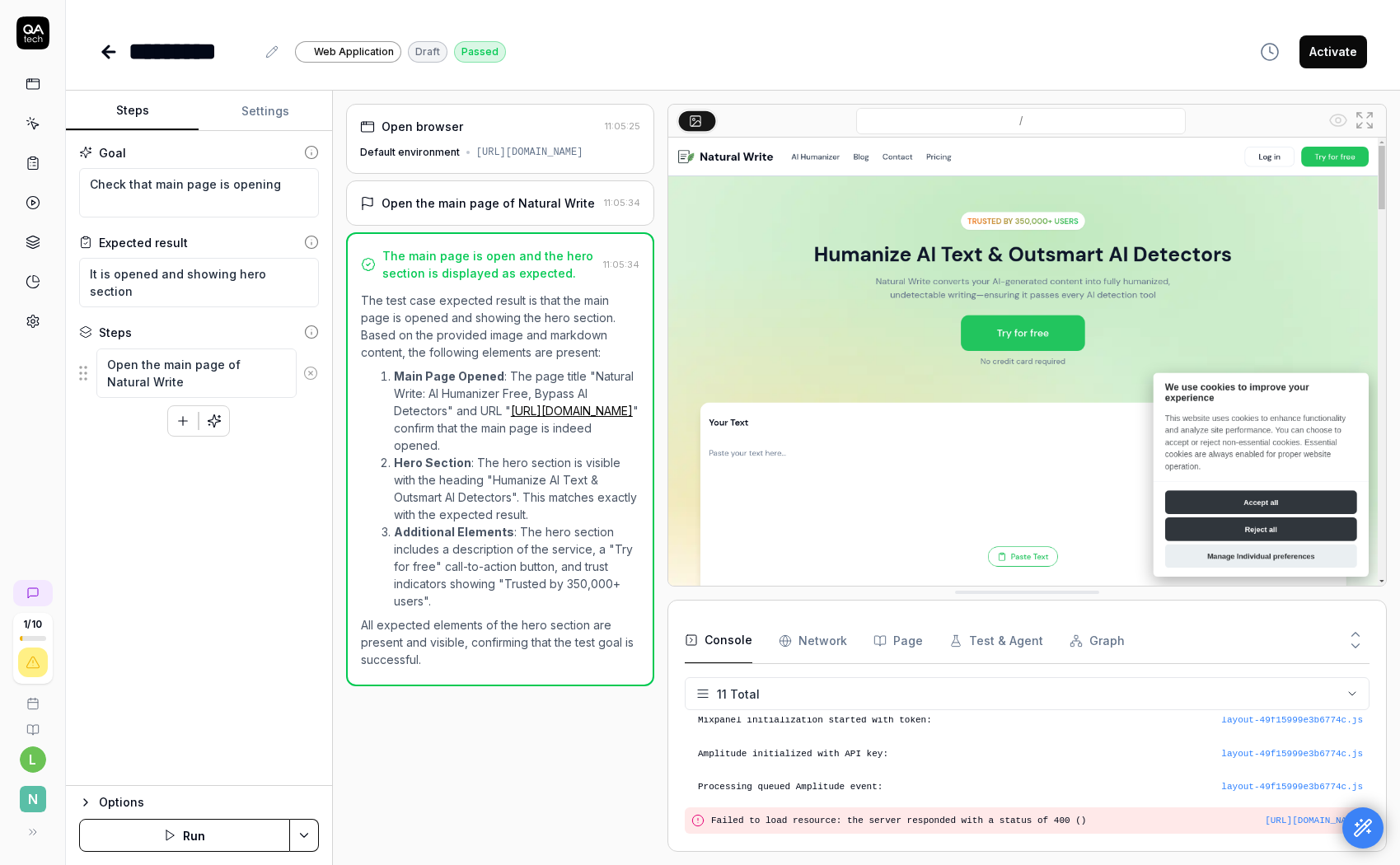
click at [35, 126] on icon at bounding box center [33, 123] width 15 height 15
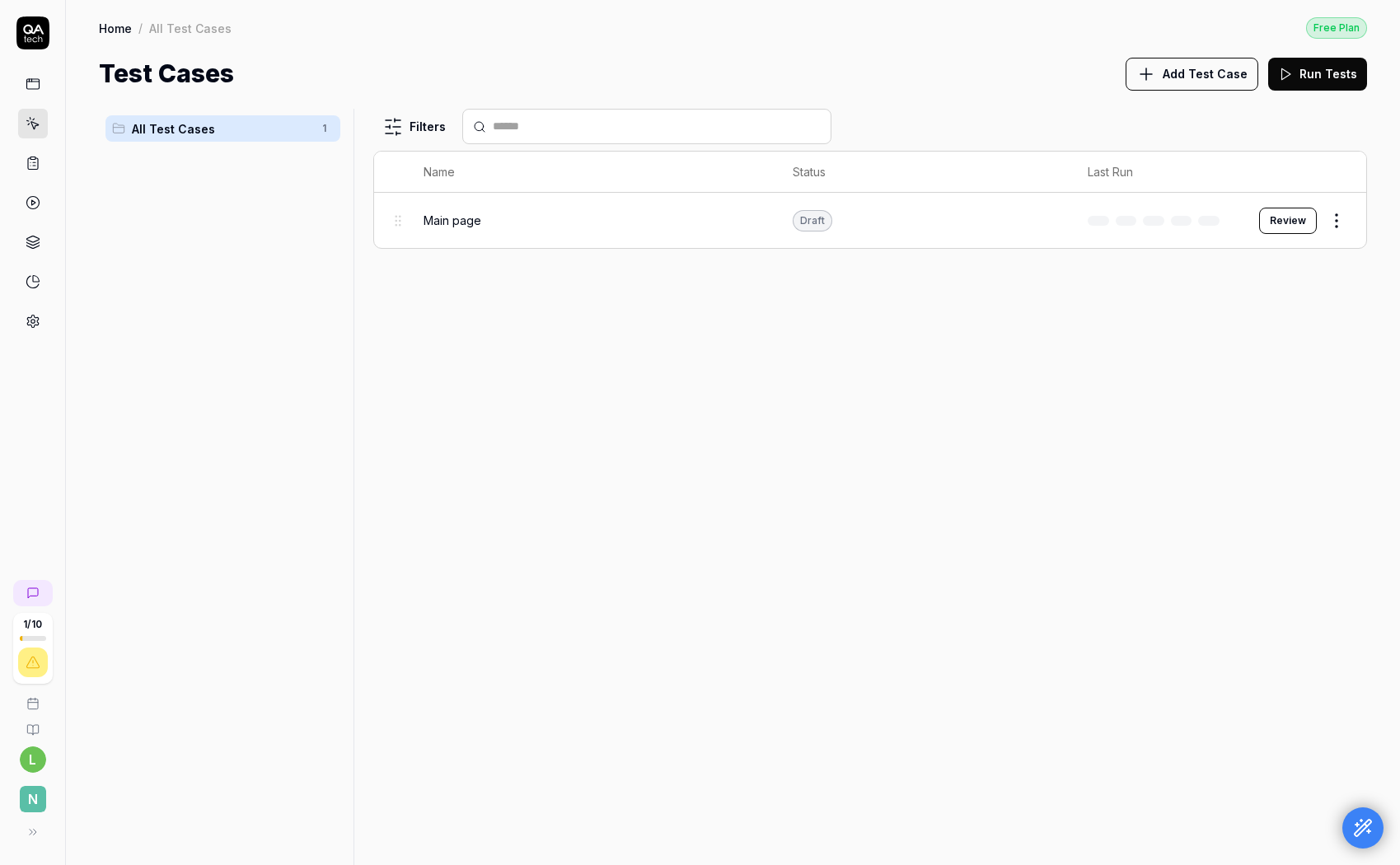
click at [464, 223] on span "Main page" at bounding box center [452, 221] width 58 height 17
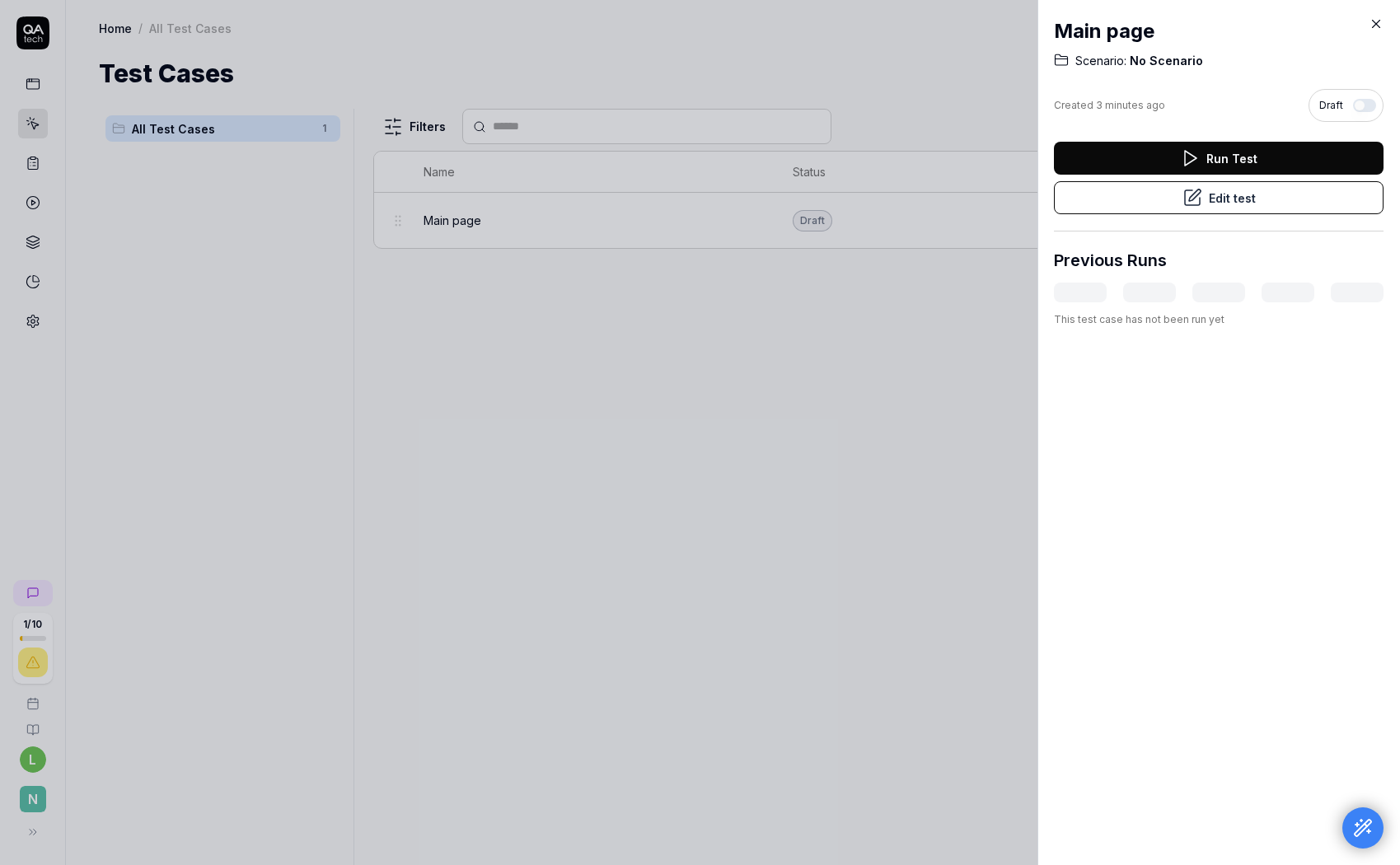
click at [1164, 161] on button "Run Test" at bounding box center [1218, 159] width 330 height 33
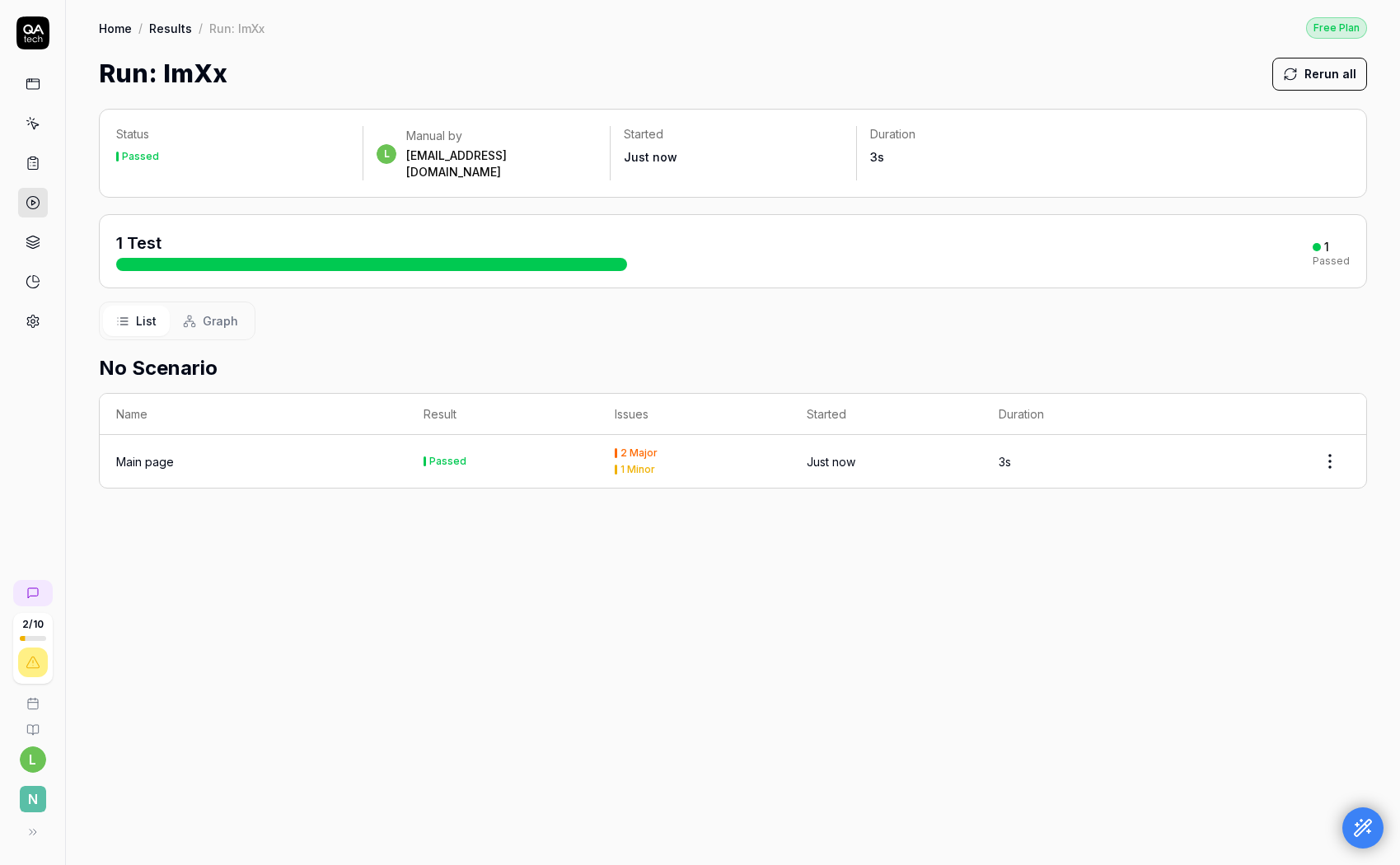
click at [34, 124] on icon at bounding box center [33, 123] width 15 height 15
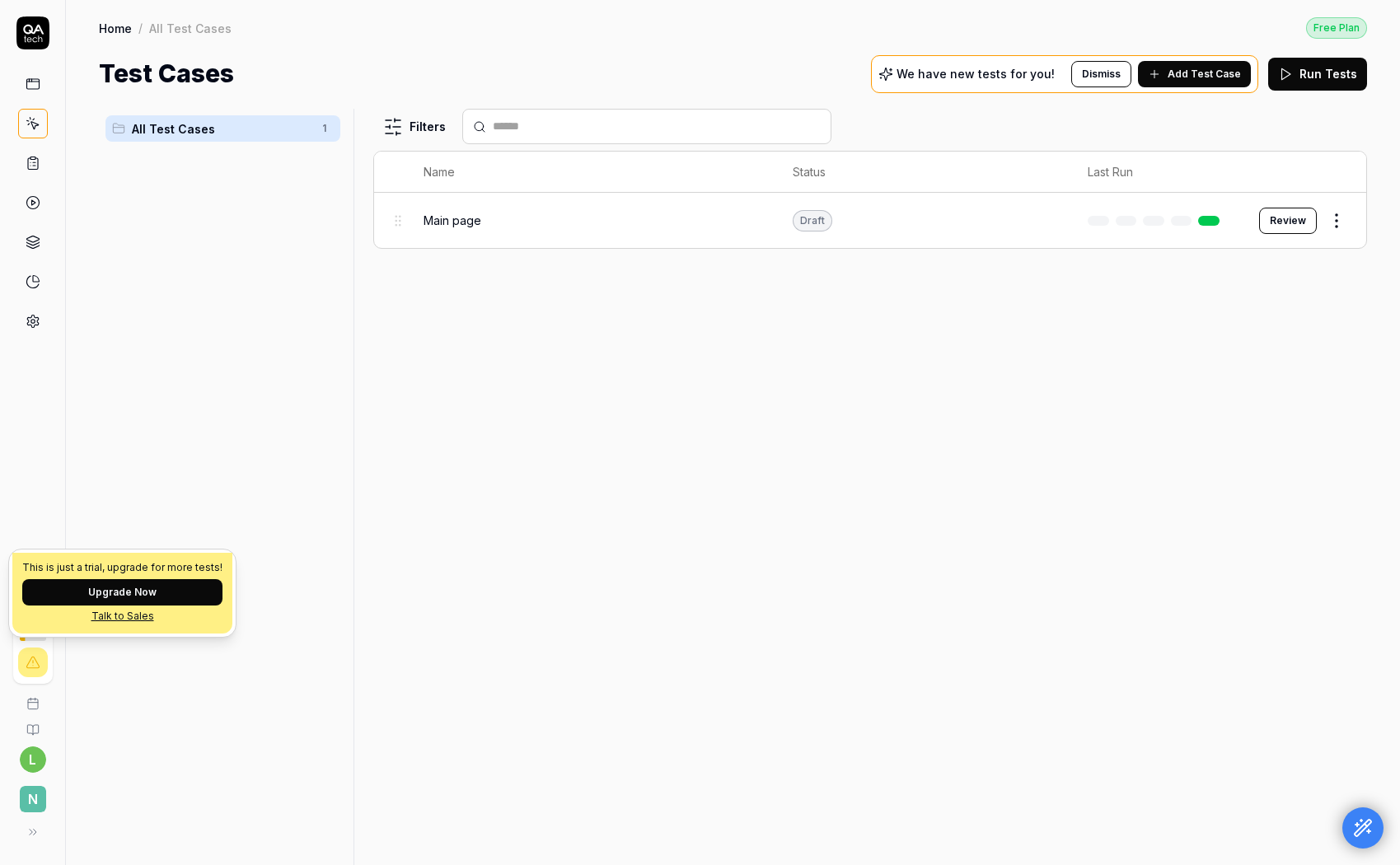
click at [99, 595] on button "Upgrade Now" at bounding box center [122, 592] width 200 height 27
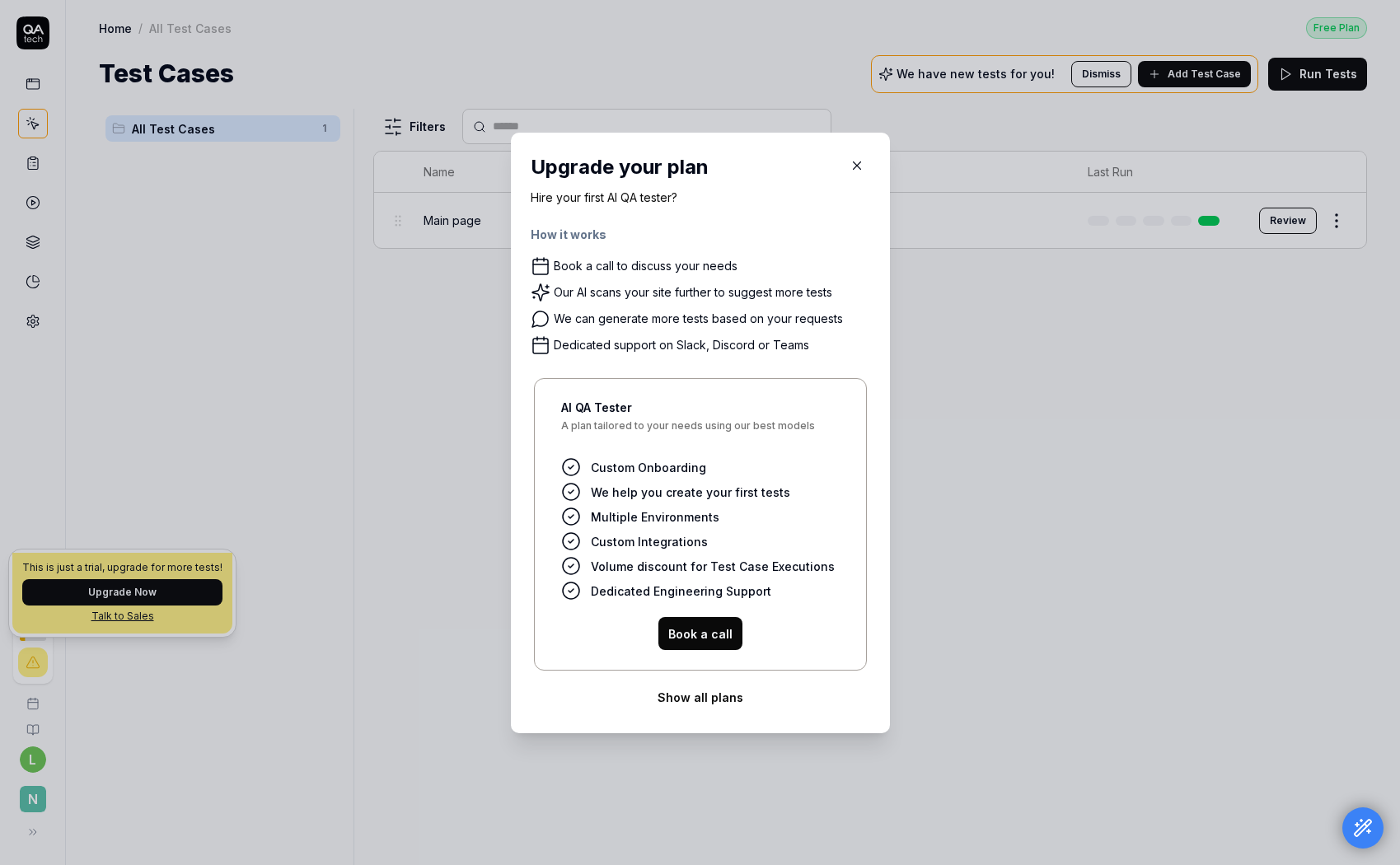
click at [717, 701] on button "Show all plans" at bounding box center [700, 697] width 339 height 33
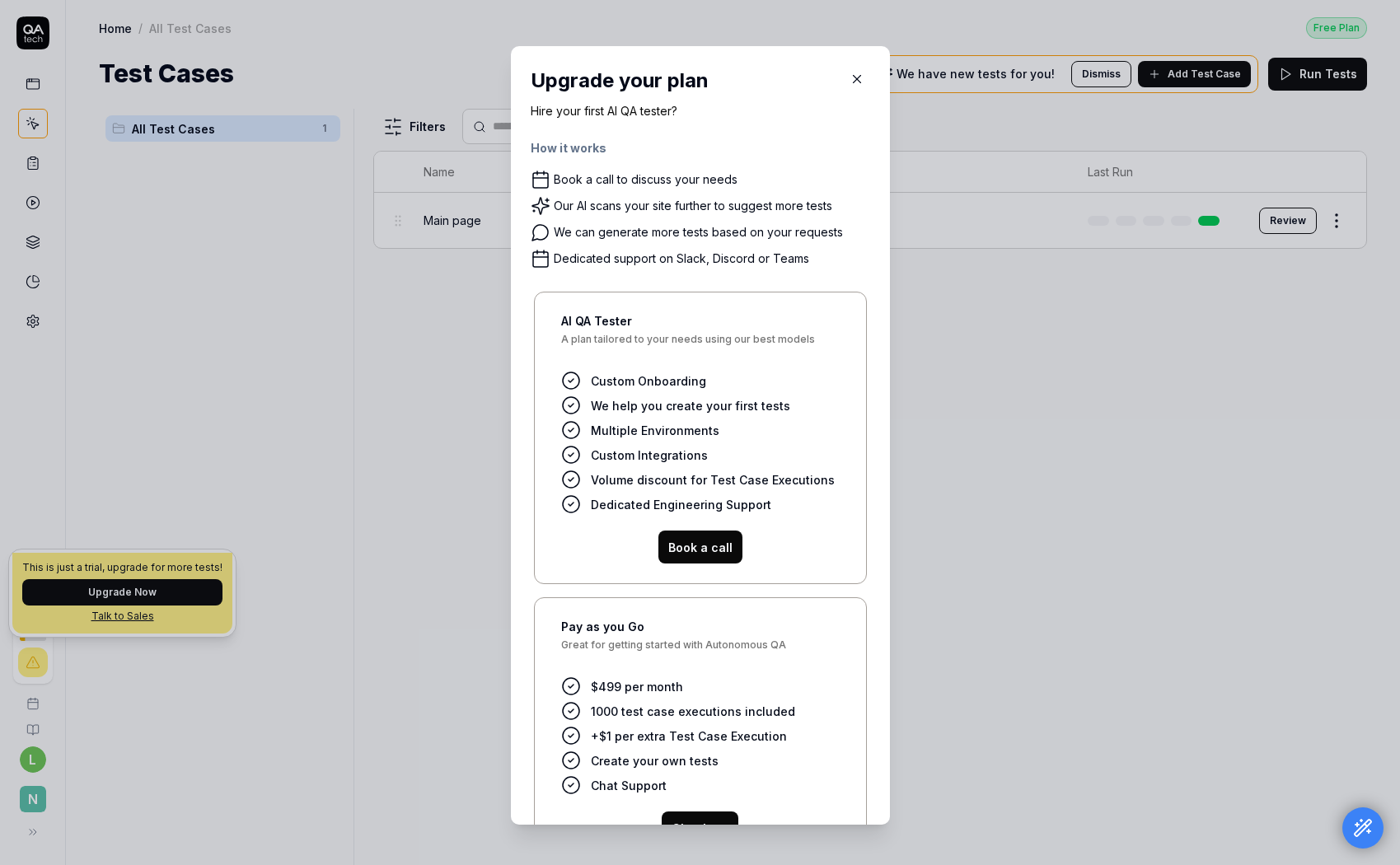
click at [855, 79] on icon "button" at bounding box center [856, 78] width 15 height 15
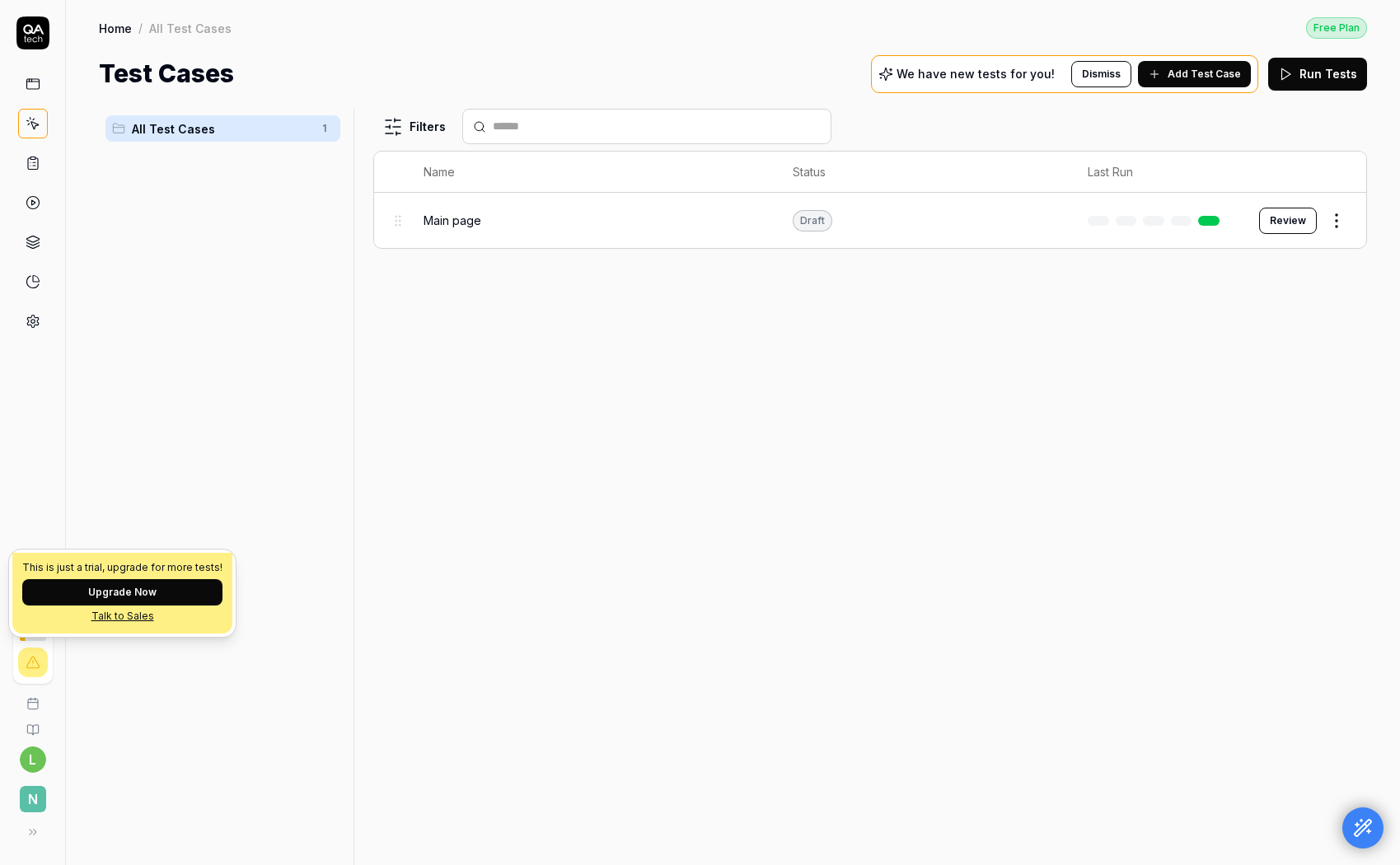
click at [1203, 72] on span "Add Test Case" at bounding box center [1204, 73] width 73 height 15
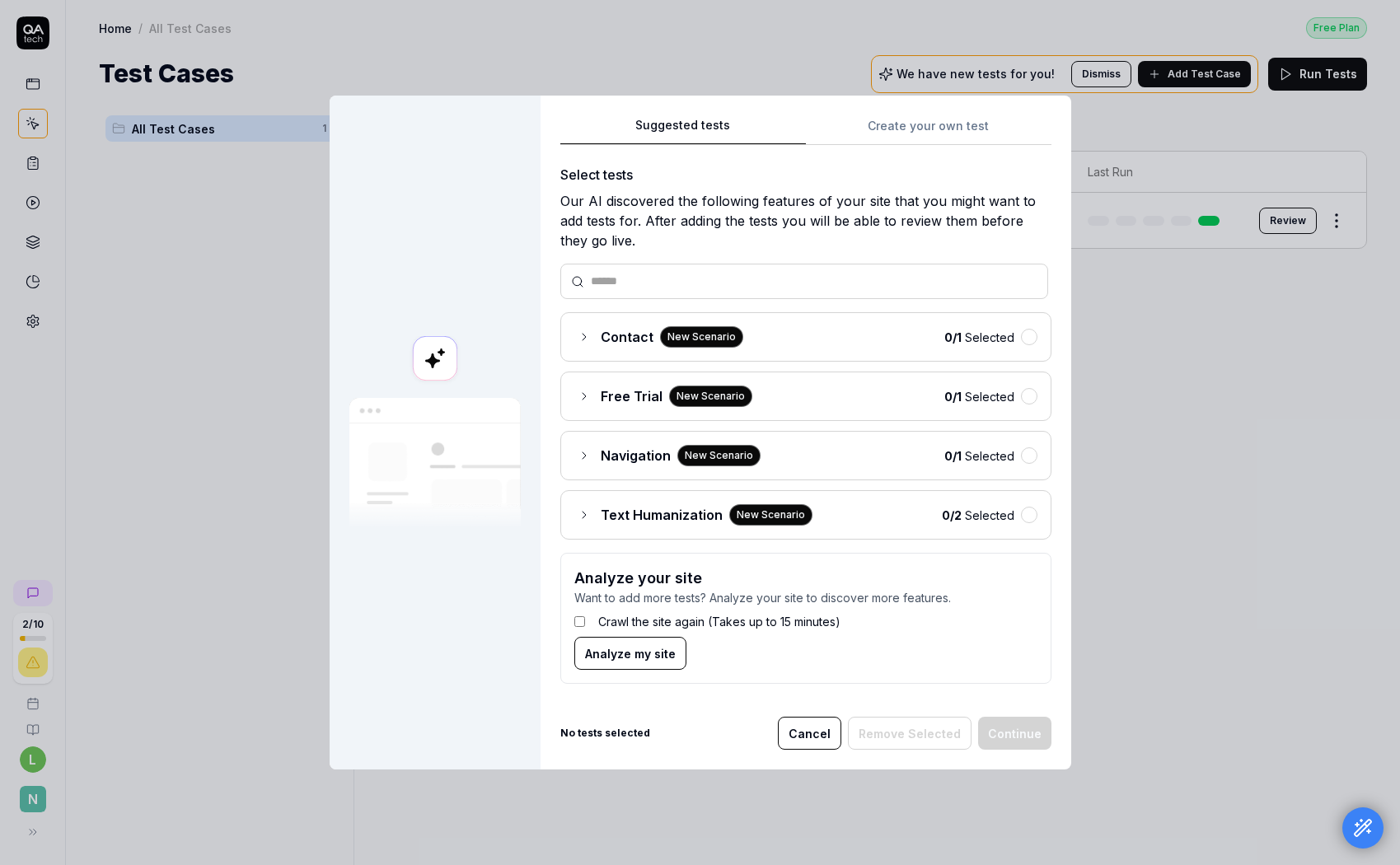
click at [897, 127] on div "Suggested tests Create your own test Select tests Our AI discovered the followi…" at bounding box center [806, 407] width 491 height 582
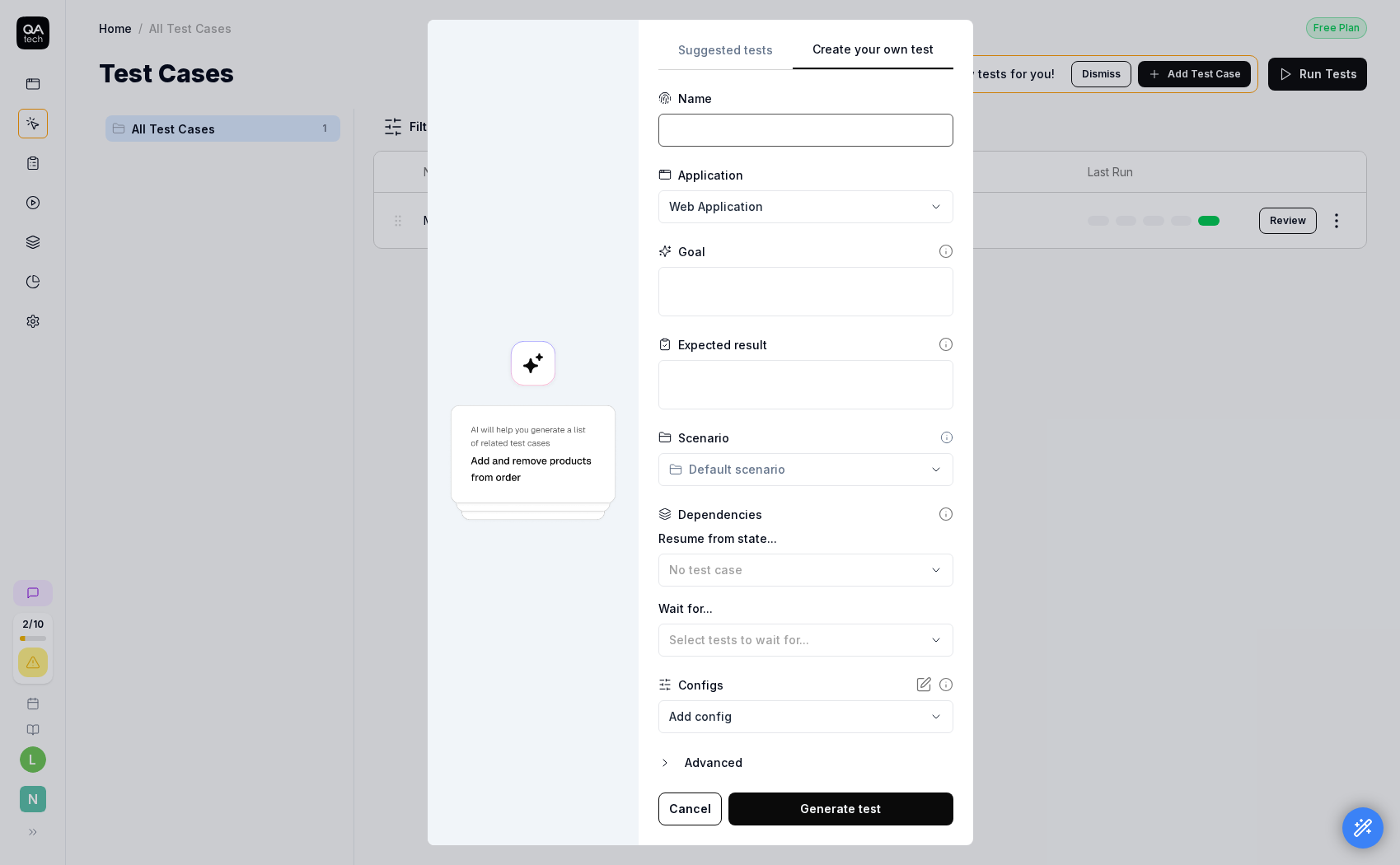
click at [735, 140] on input at bounding box center [806, 130] width 295 height 33
type input "O"
type input "Check ai for non auth user"
click at [734, 293] on textarea at bounding box center [806, 291] width 295 height 49
paste textarea "Привет, слушаю. У меня такой вопрос. У меня есть сервис на Next.js. Внутри него…"
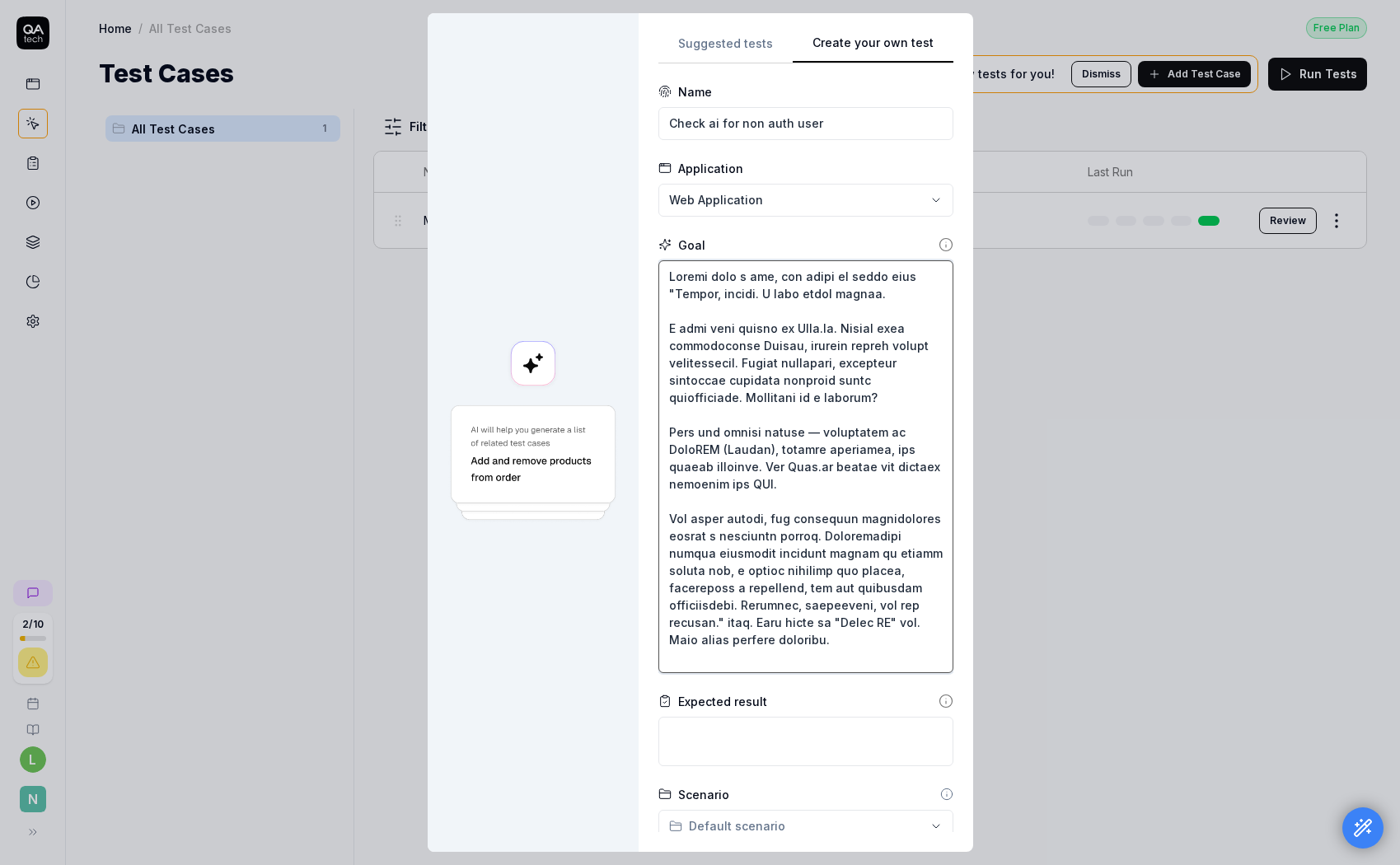
type textarea "Scroll down a bit, and paste to input form "Привет, слушаю. У меня такой вопрос…"
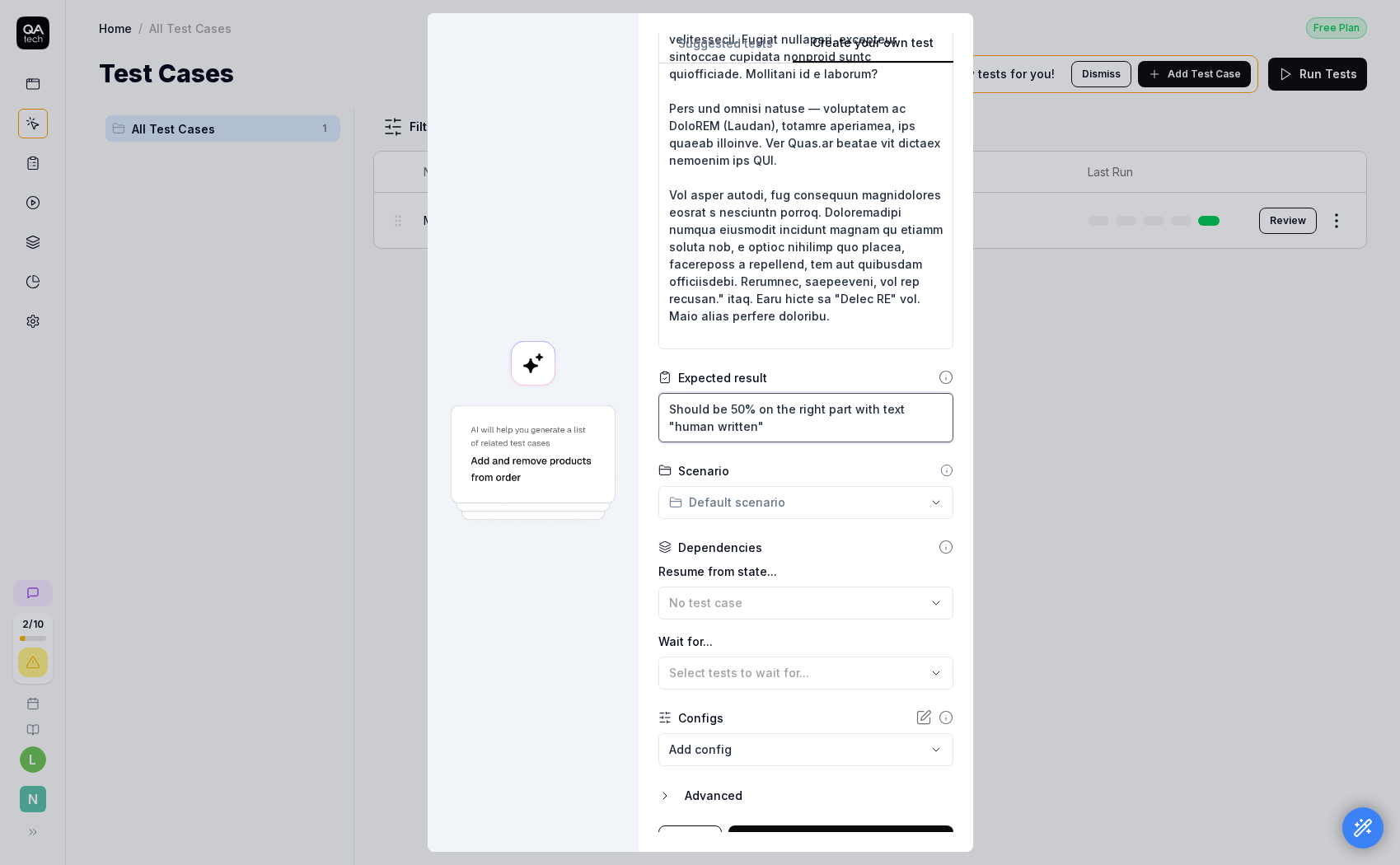
scroll to position [351, 0]
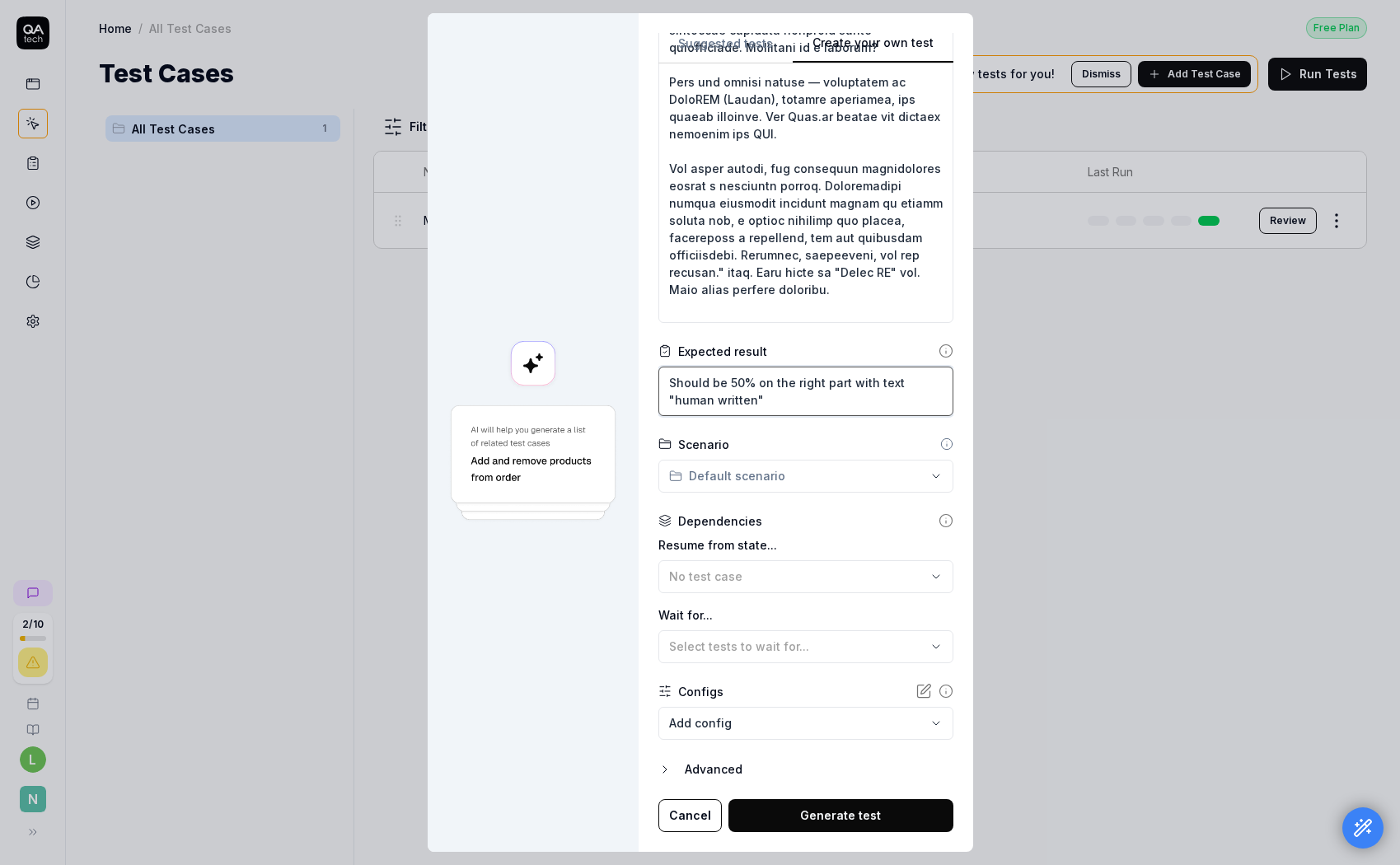
type textarea "Should be 50% on the right part with text "human written""
click at [804, 810] on button "Generate test" at bounding box center [841, 816] width 225 height 33
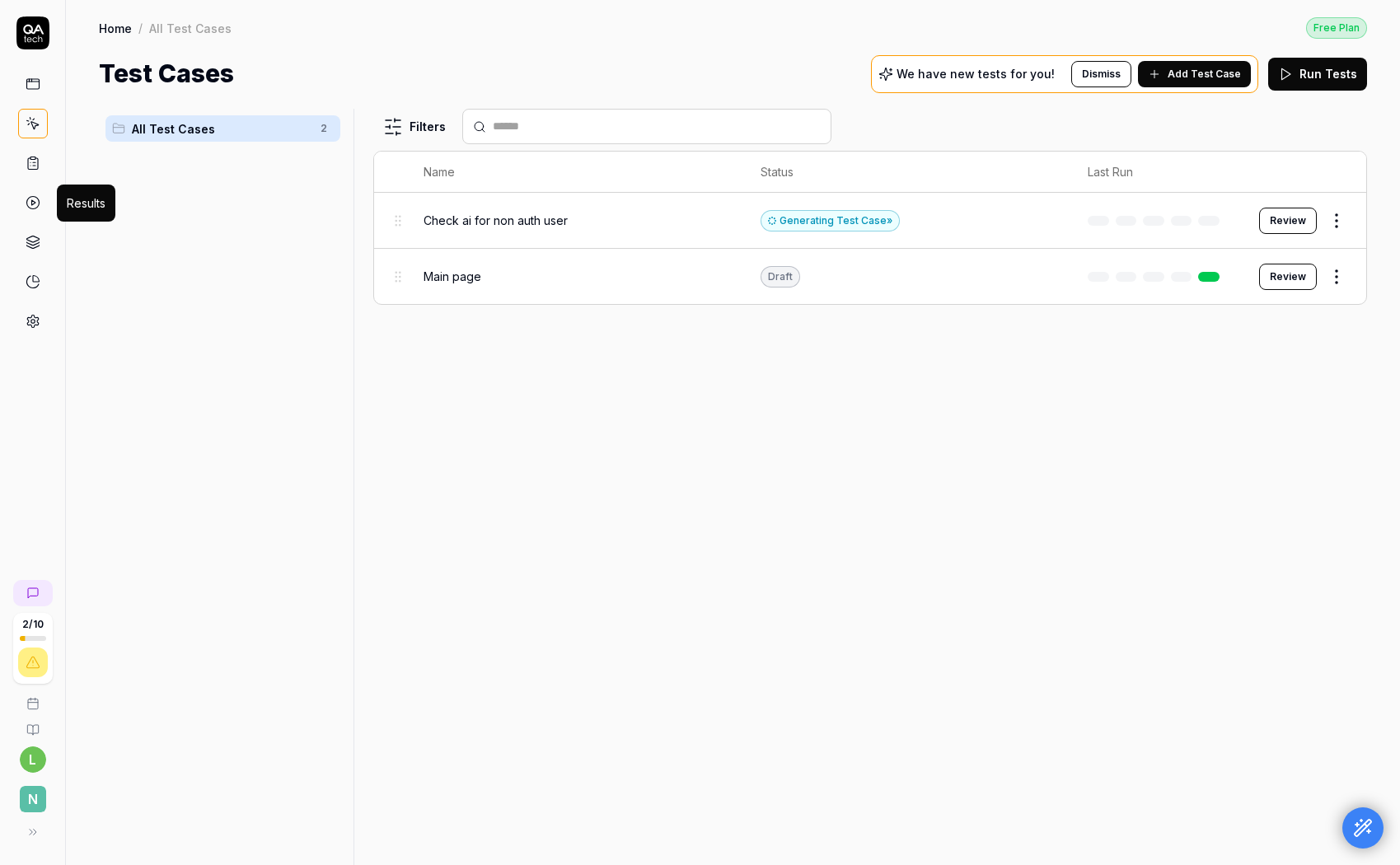
scroll to position [0, 0]
click at [926, 386] on div "Filters Name Status Last Run Check ai for non auth user Generating Test Case » …" at bounding box center [870, 487] width 994 height 756
click at [34, 280] on icon at bounding box center [33, 282] width 15 height 15
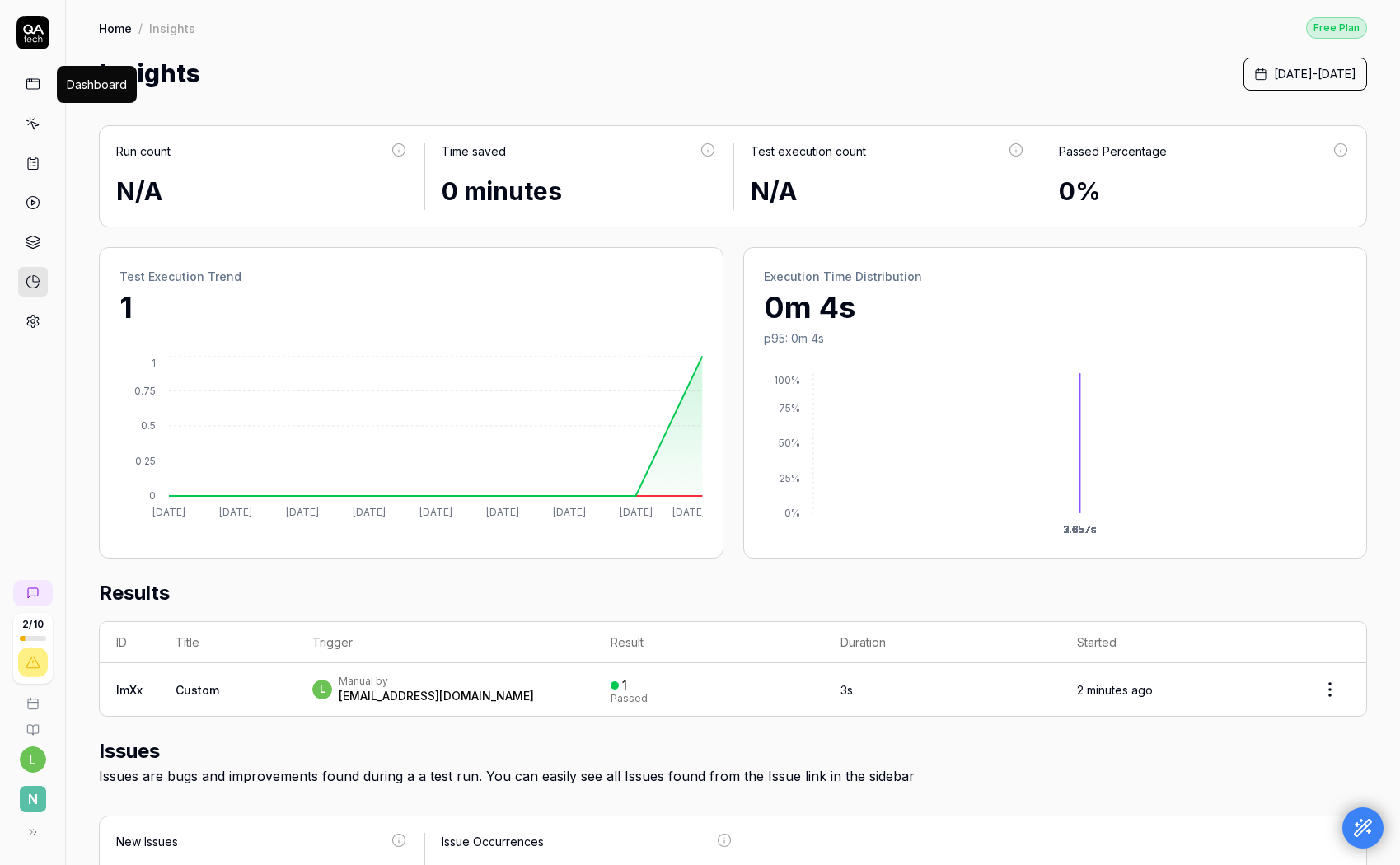
click at [36, 84] on icon at bounding box center [33, 84] width 15 height 15
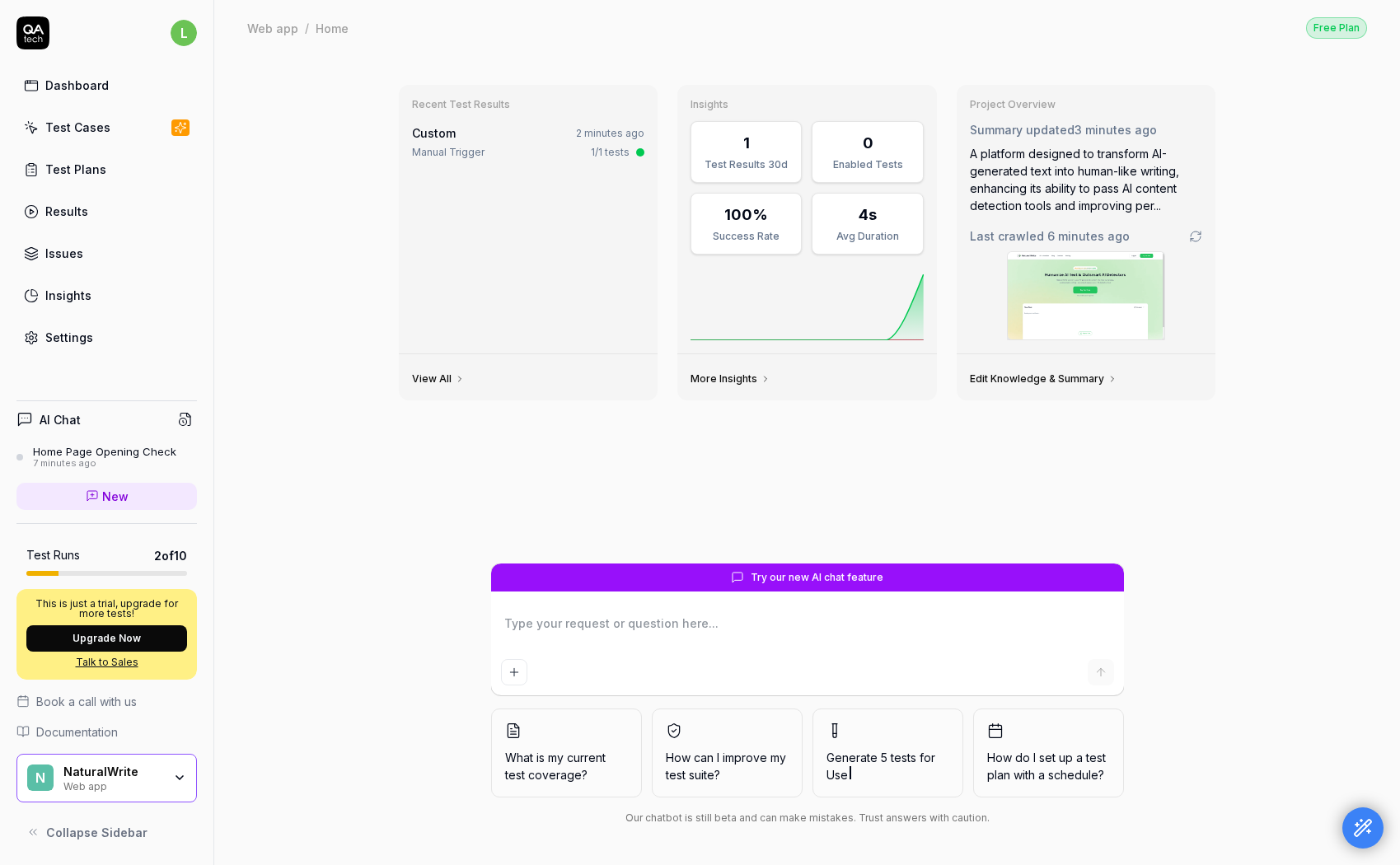
drag, startPoint x: 84, startPoint y: 135, endPoint x: 102, endPoint y: 150, distance: 23.4
click at [84, 135] on div "Test Cases" at bounding box center [78, 128] width 65 height 17
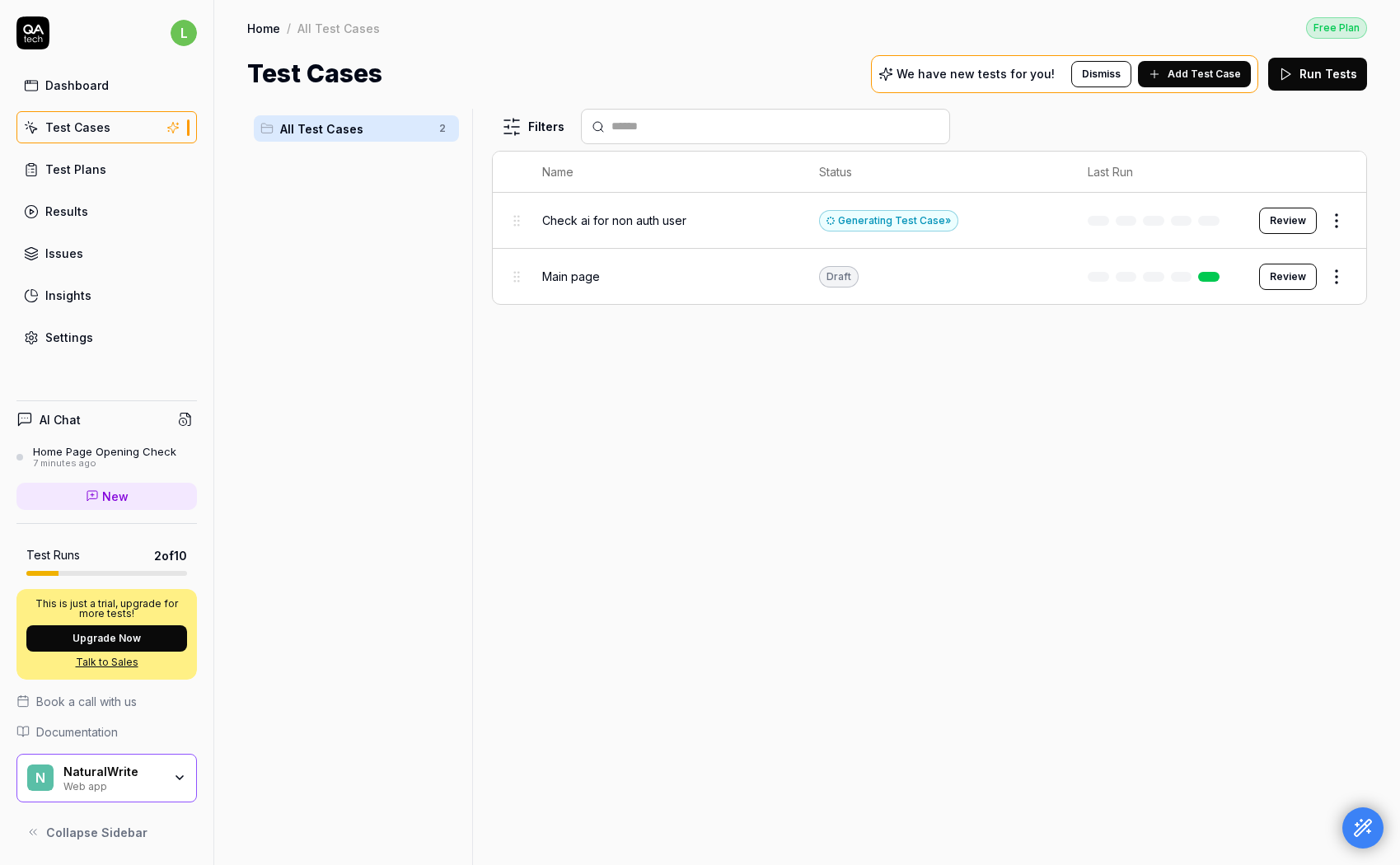
click at [637, 220] on span "Check ai for non auth user" at bounding box center [613, 221] width 144 height 17
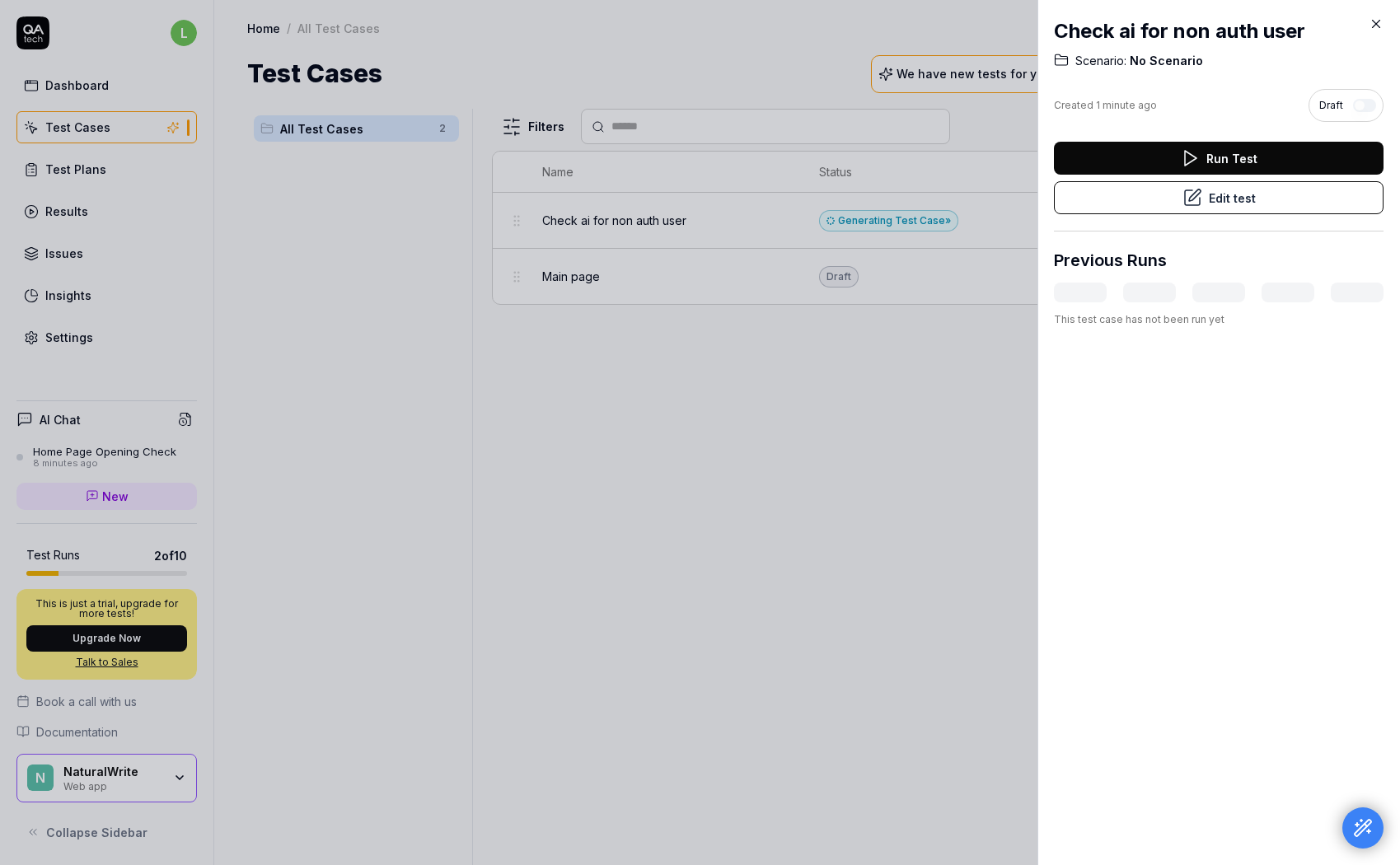
click at [1382, 22] on icon at bounding box center [1376, 23] width 15 height 15
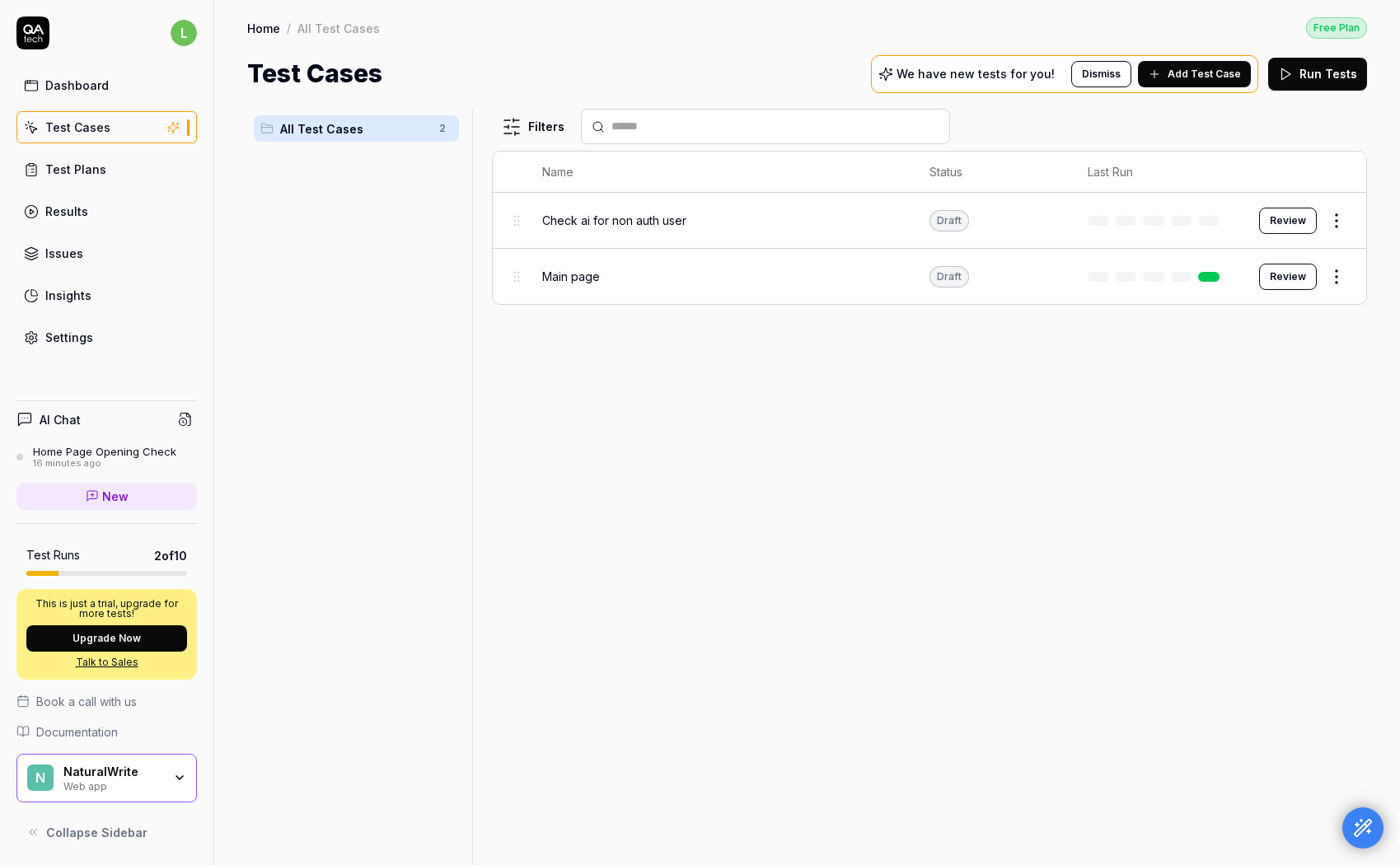
click at [756, 224] on div "Check ai for non auth user" at bounding box center [719, 221] width 353 height 17
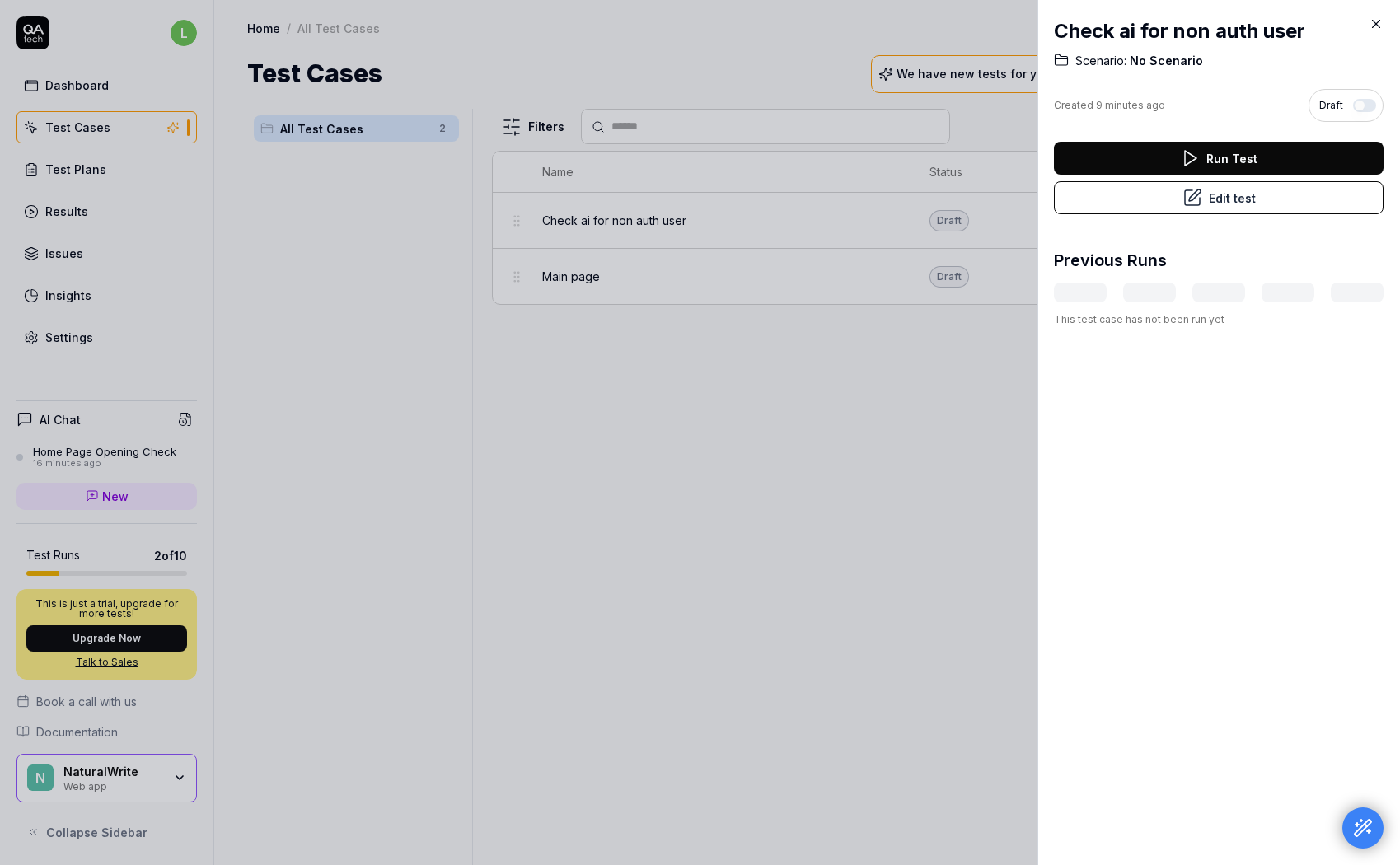
click at [1142, 158] on button "Run Test" at bounding box center [1218, 159] width 330 height 33
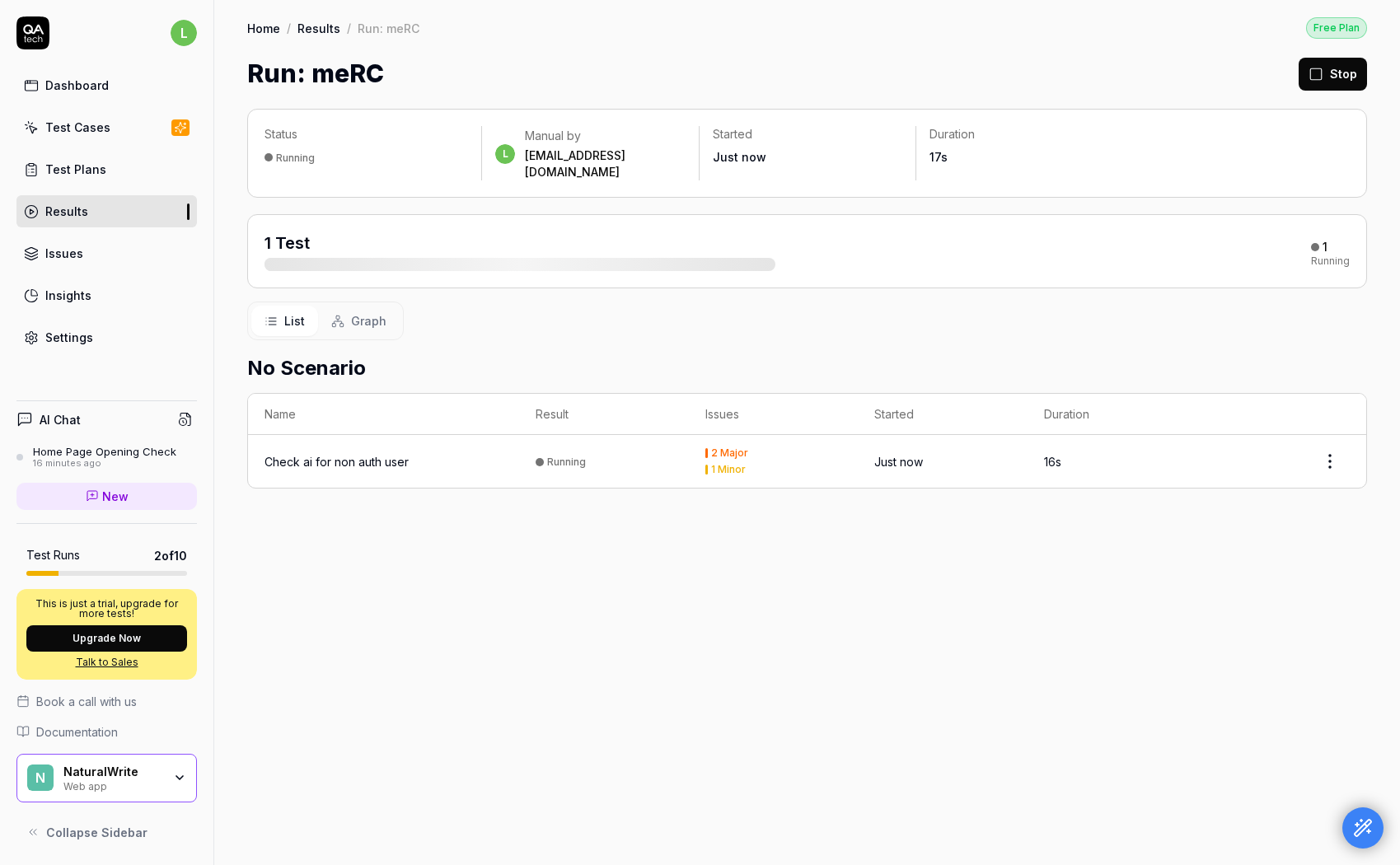
click at [152, 644] on button "Upgrade Now" at bounding box center [107, 638] width 161 height 27
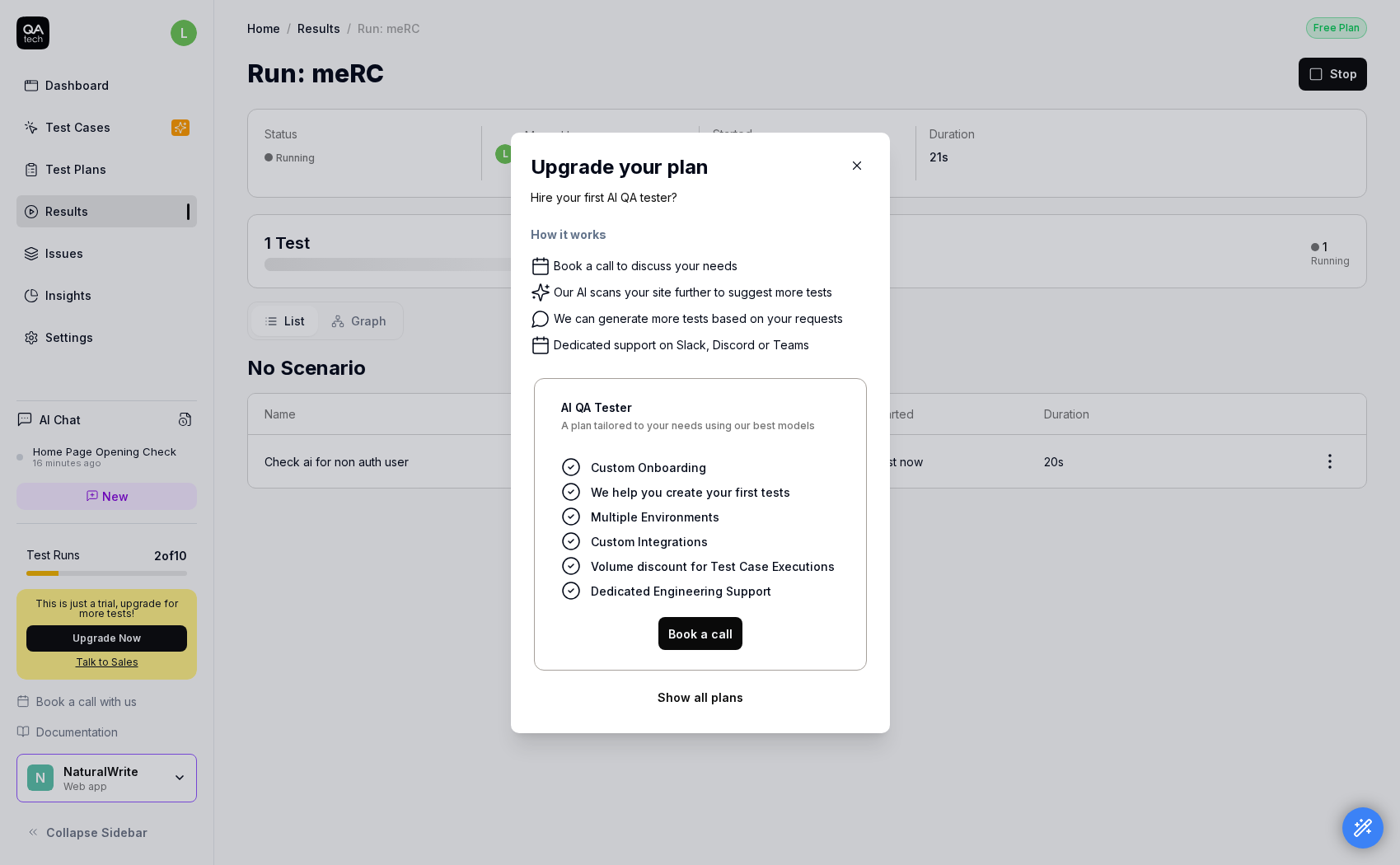
click at [712, 704] on button "Show all plans" at bounding box center [700, 697] width 339 height 33
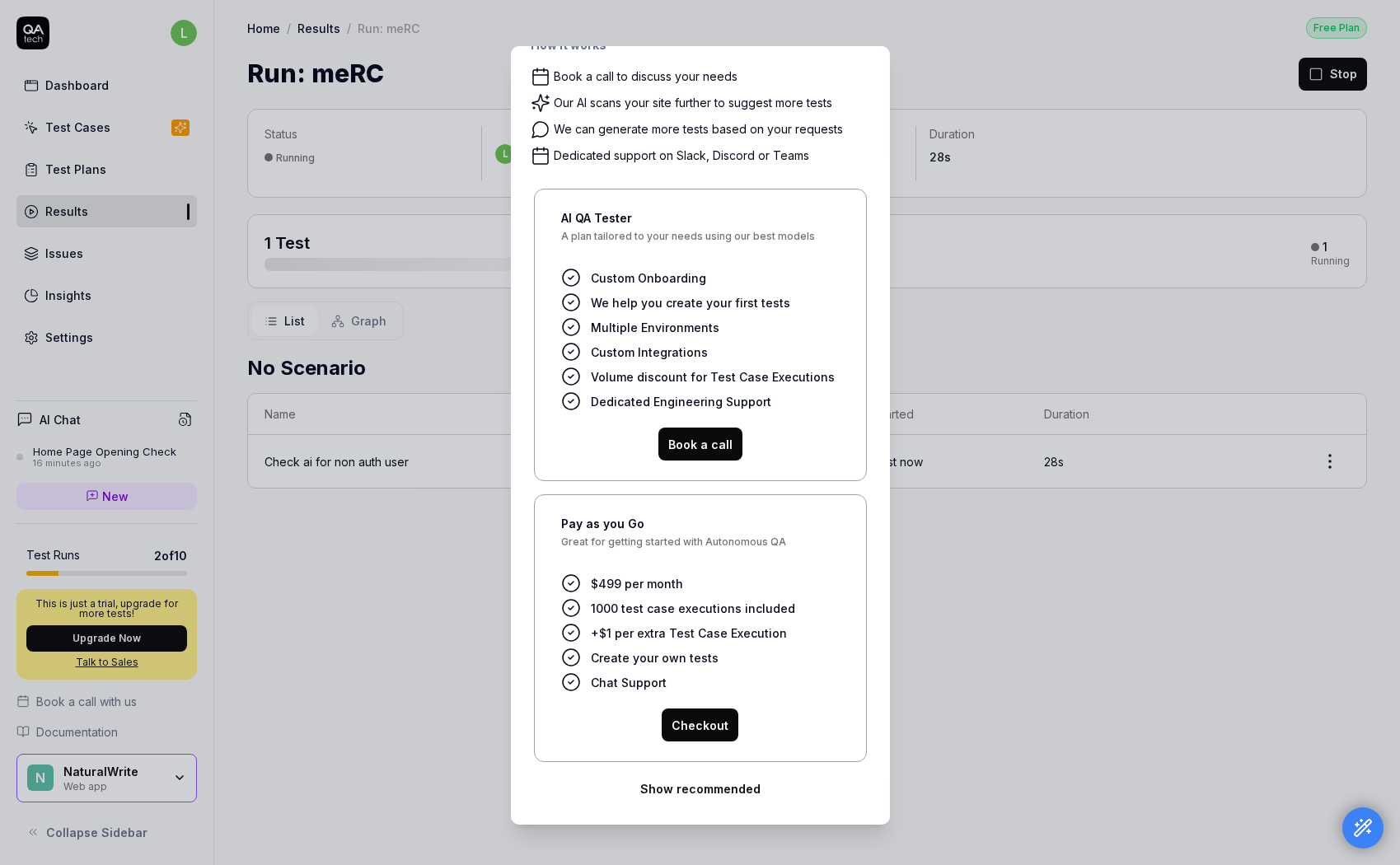
scroll to position [1, 0]
click at [741, 788] on button "Show recommended" at bounding box center [700, 787] width 339 height 33
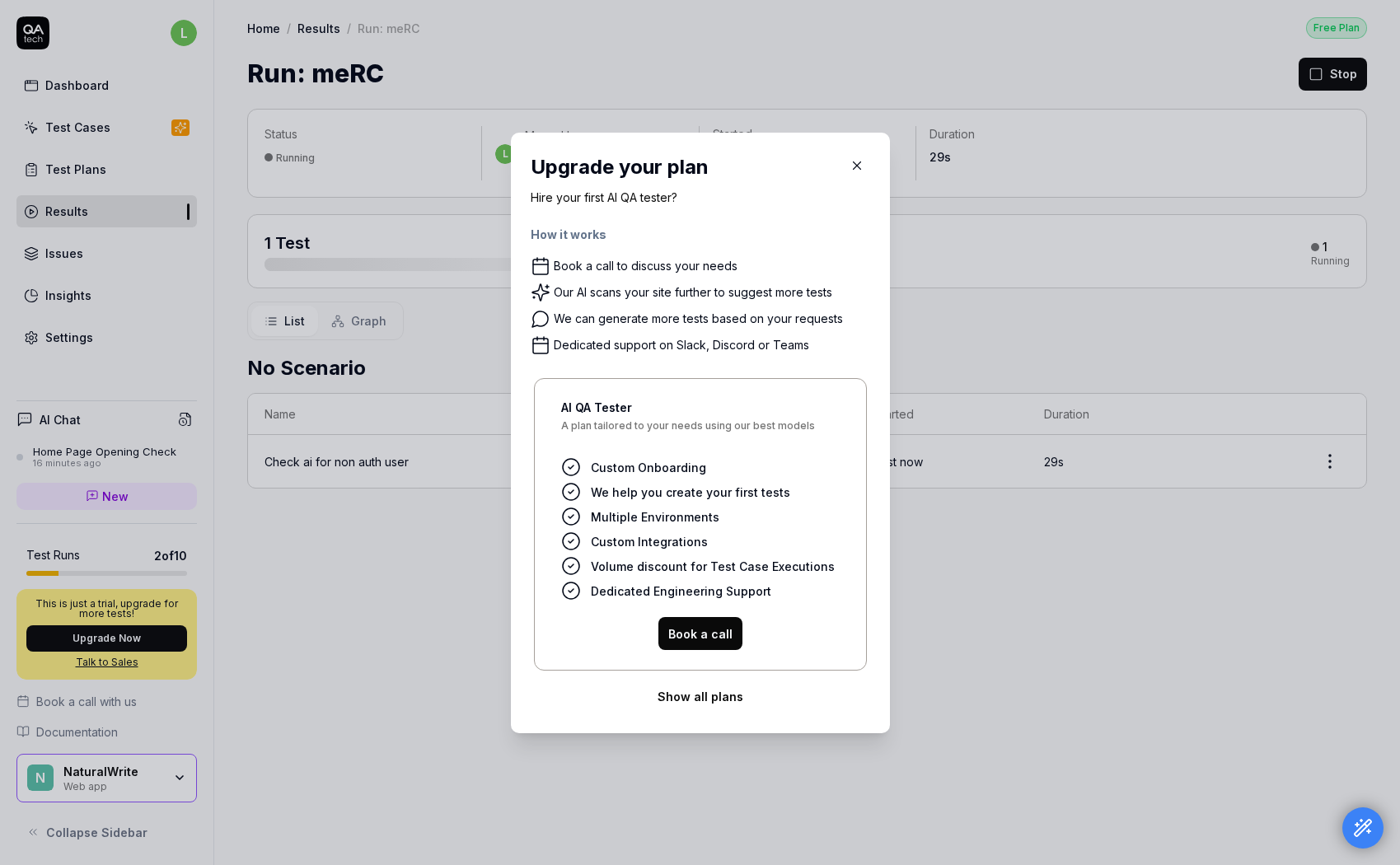
scroll to position [0, 0]
click at [711, 698] on button "Show all plans" at bounding box center [700, 697] width 339 height 33
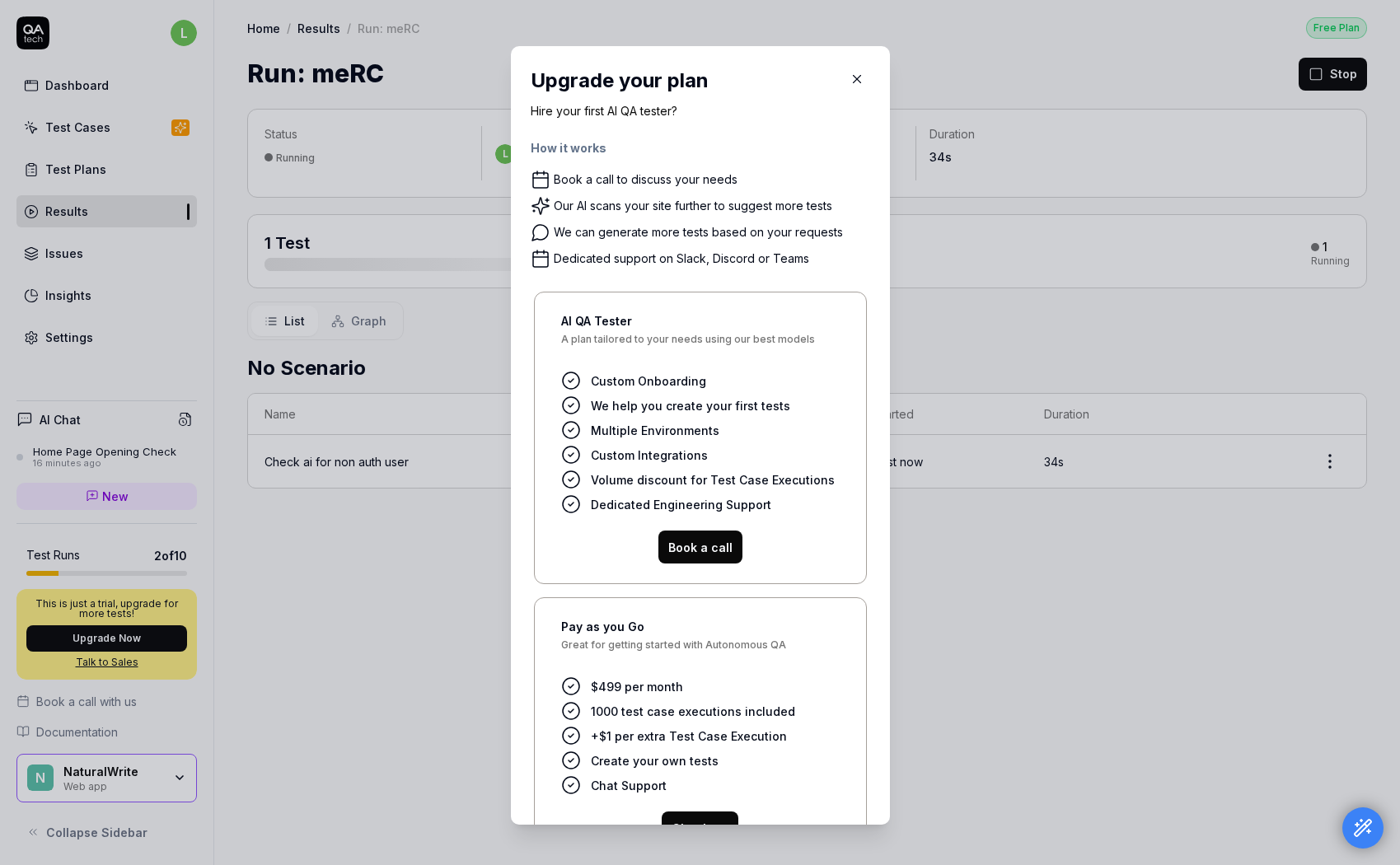
click at [864, 75] on button "button" at bounding box center [856, 79] width 27 height 27
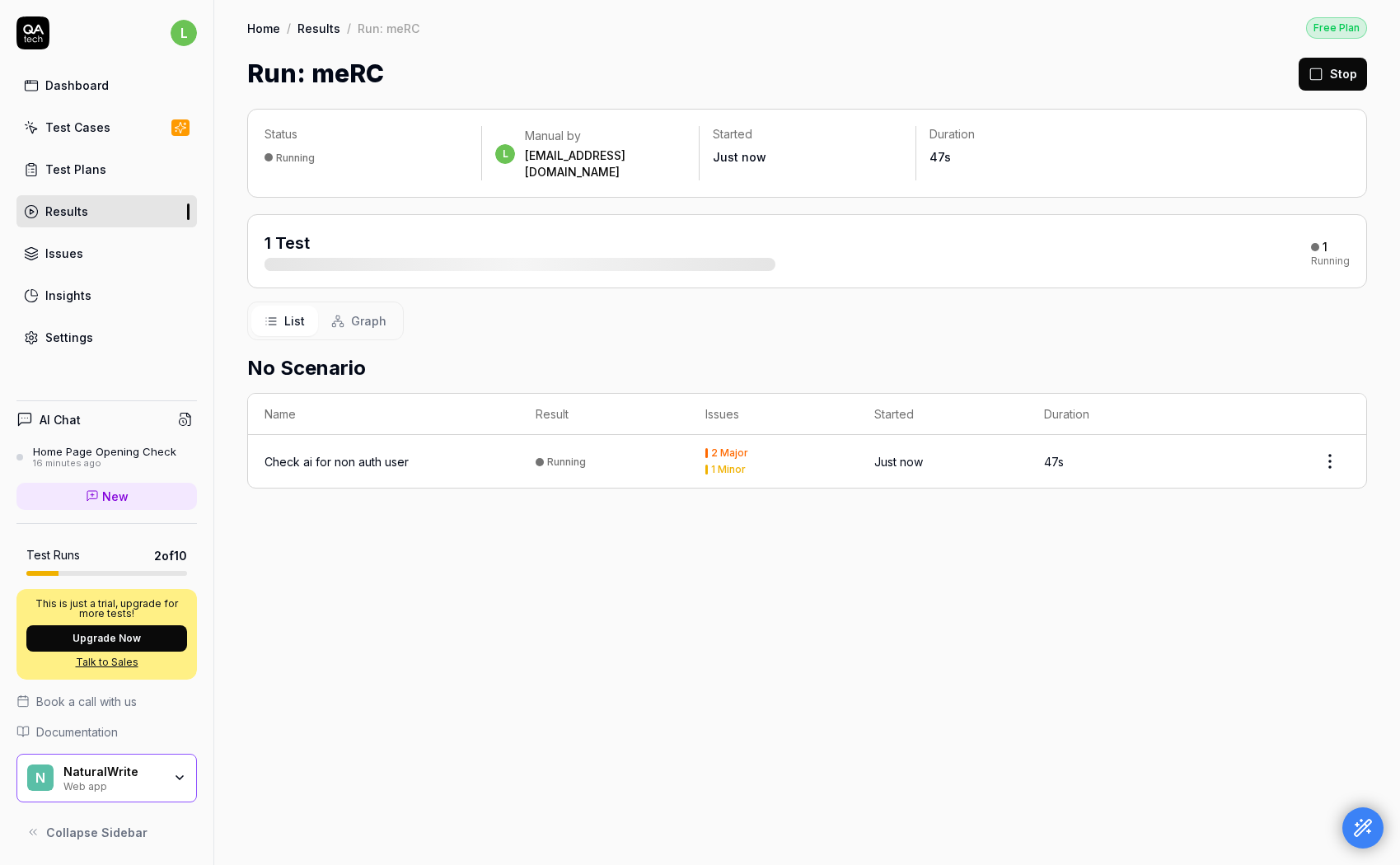
click at [363, 313] on span "Graph" at bounding box center [368, 321] width 35 height 17
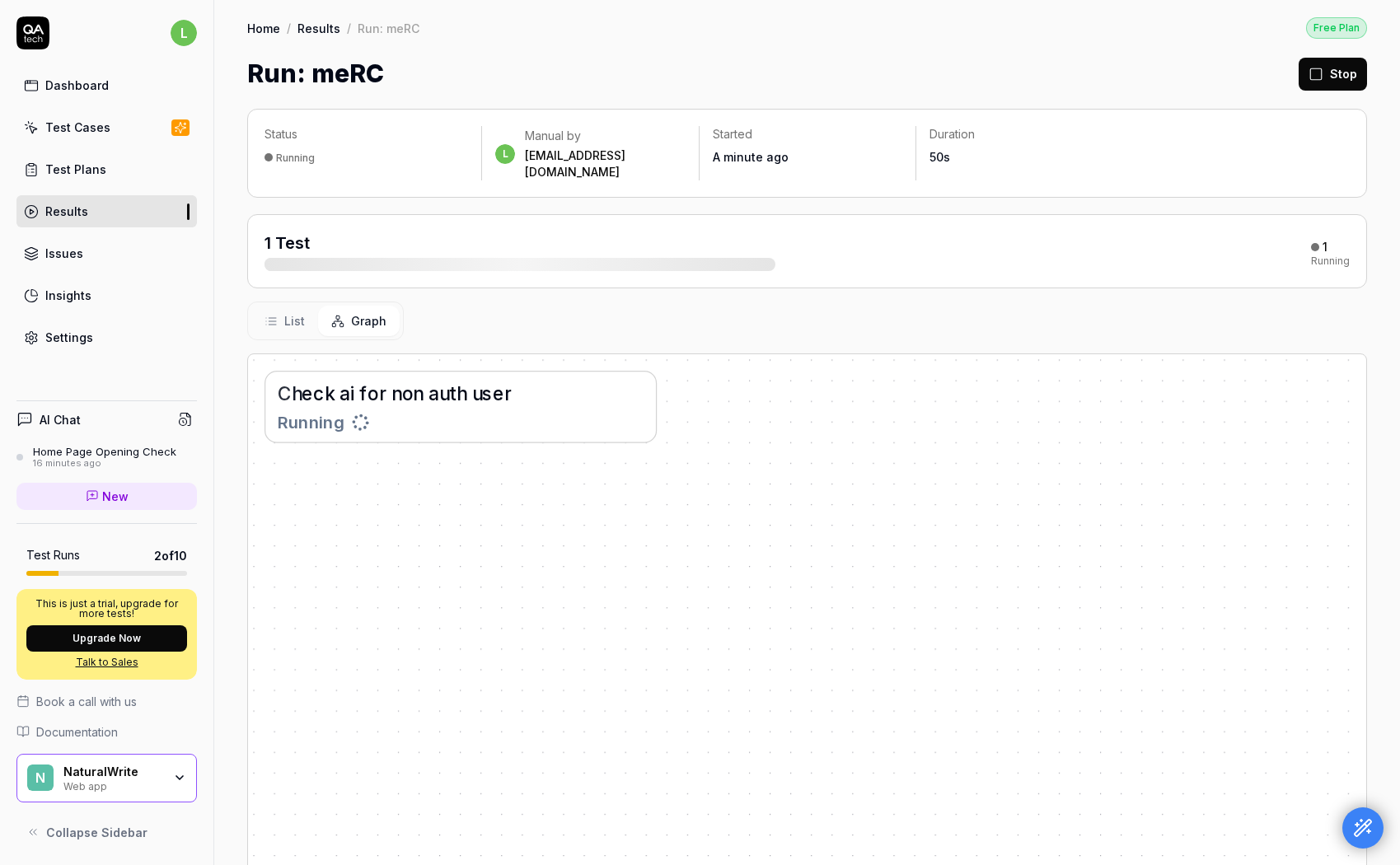
click at [287, 313] on span "List" at bounding box center [295, 321] width 21 height 17
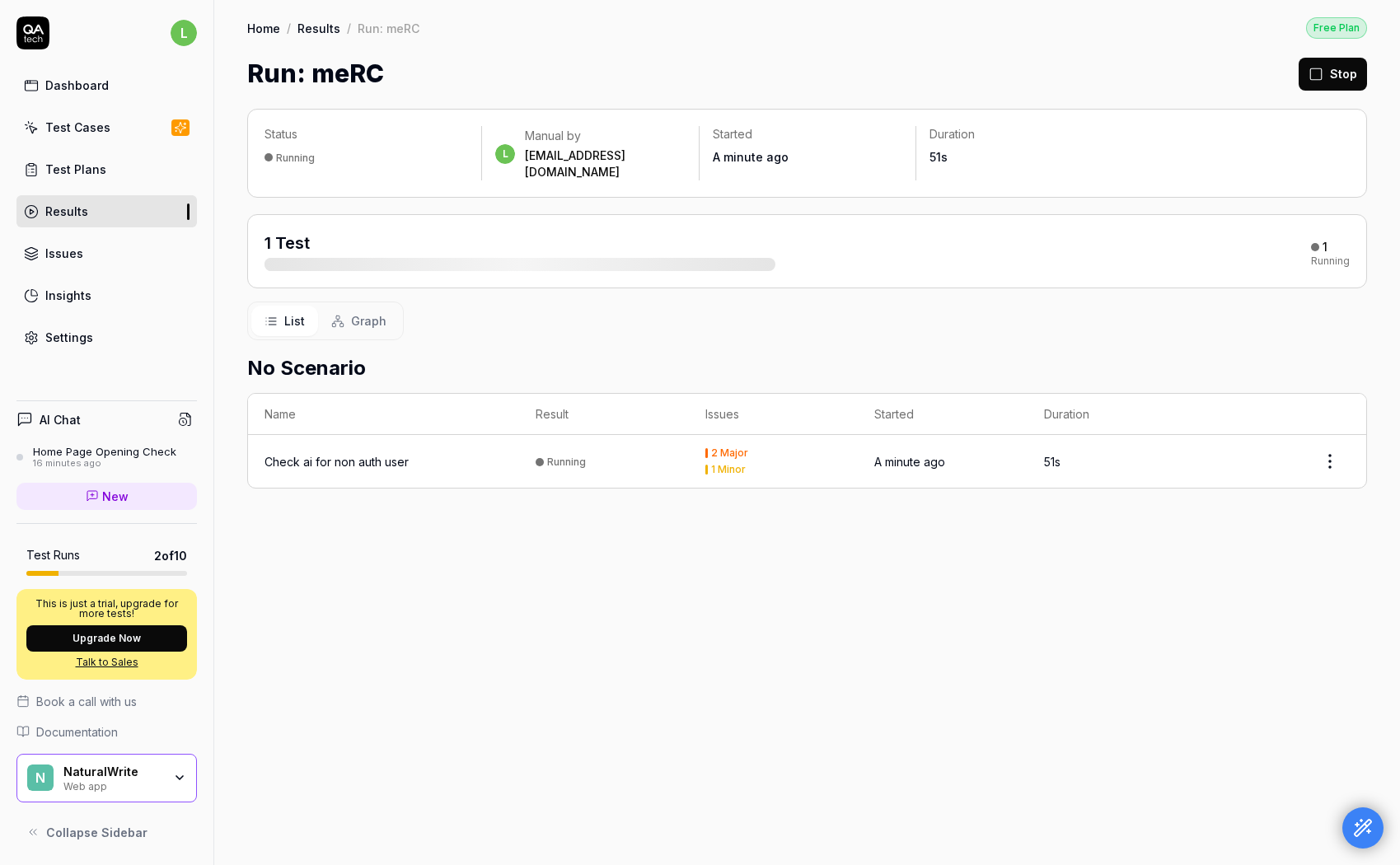
click at [325, 232] on div "1 Test" at bounding box center [520, 252] width 511 height 40
click at [358, 453] on div "Check ai for non auth user" at bounding box center [336, 462] width 144 height 17
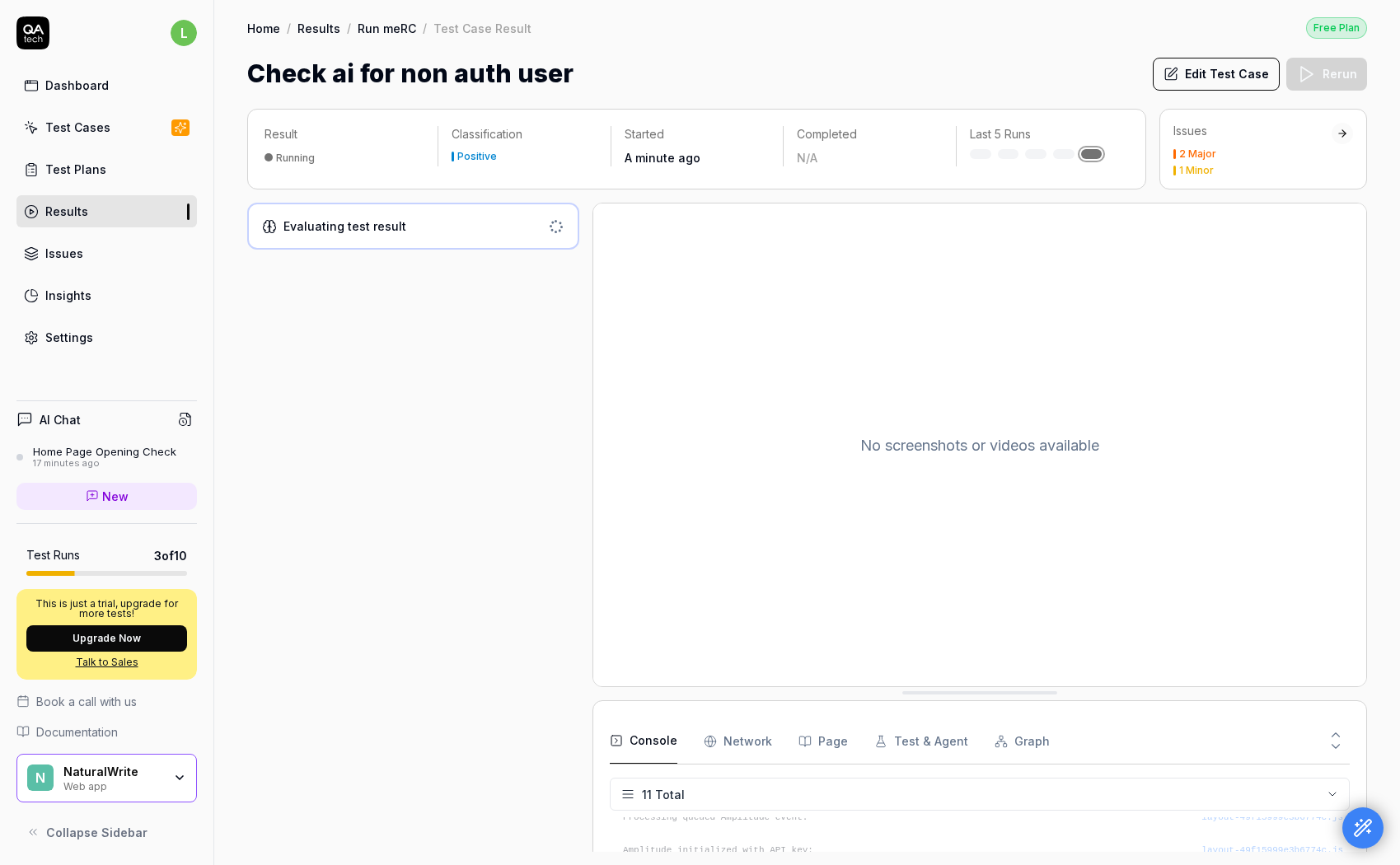
scroll to position [248, 0]
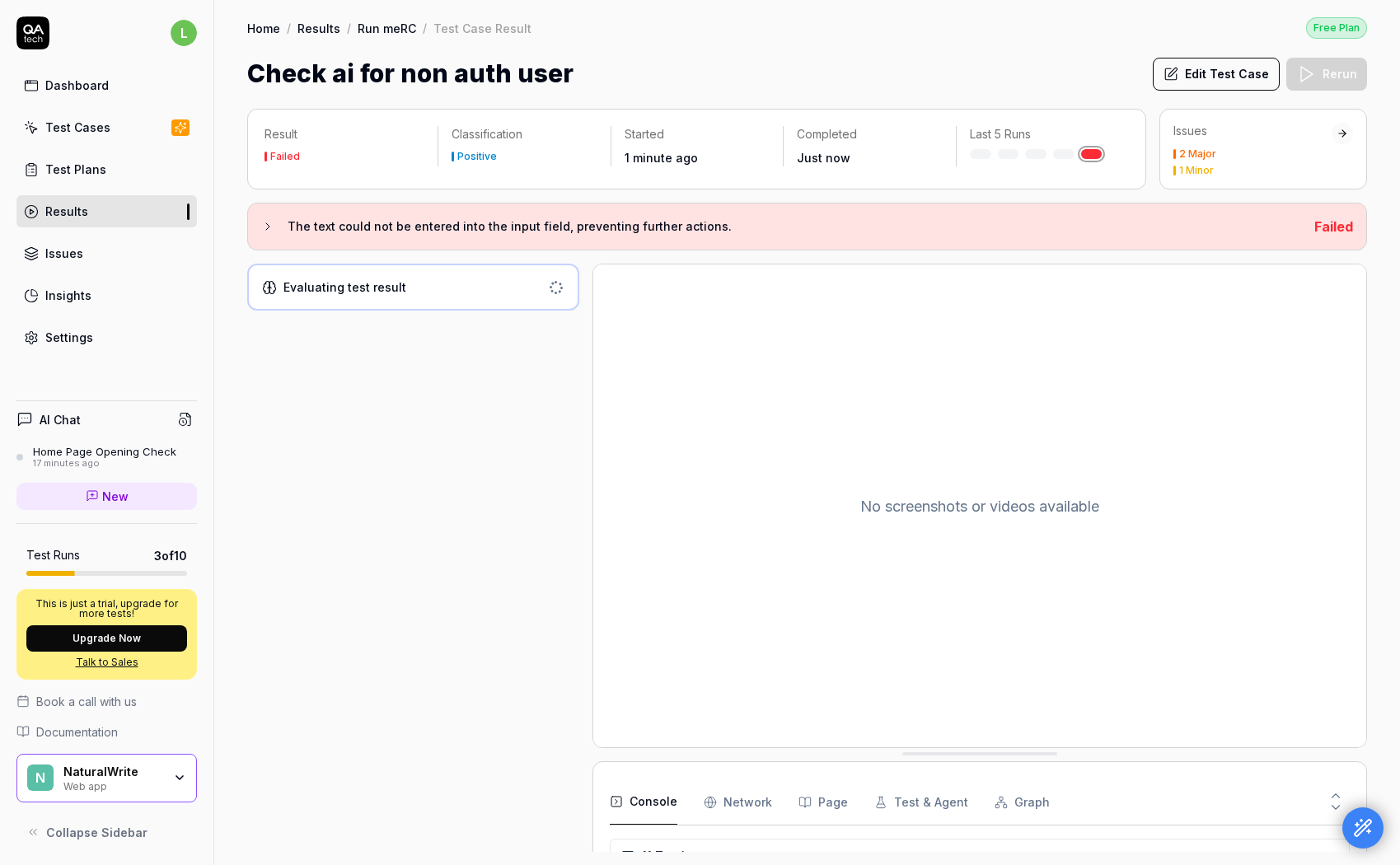
click at [271, 227] on icon at bounding box center [267, 226] width 13 height 13
